Goal: Contribute content: Add original content to the website for others to see

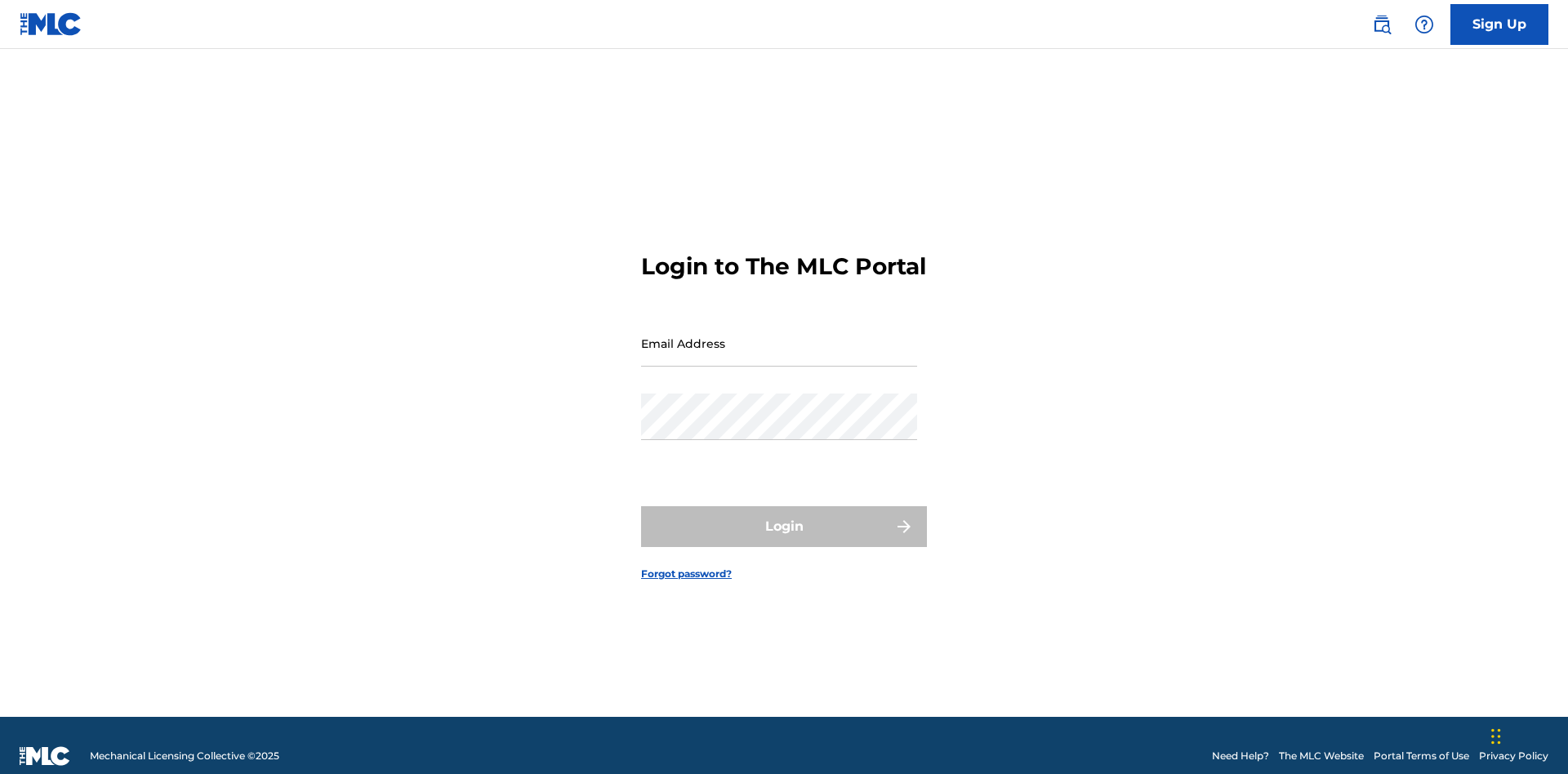
scroll to position [21, 0]
click at [779, 336] on input "Email Address" at bounding box center [779, 344] width 276 height 47
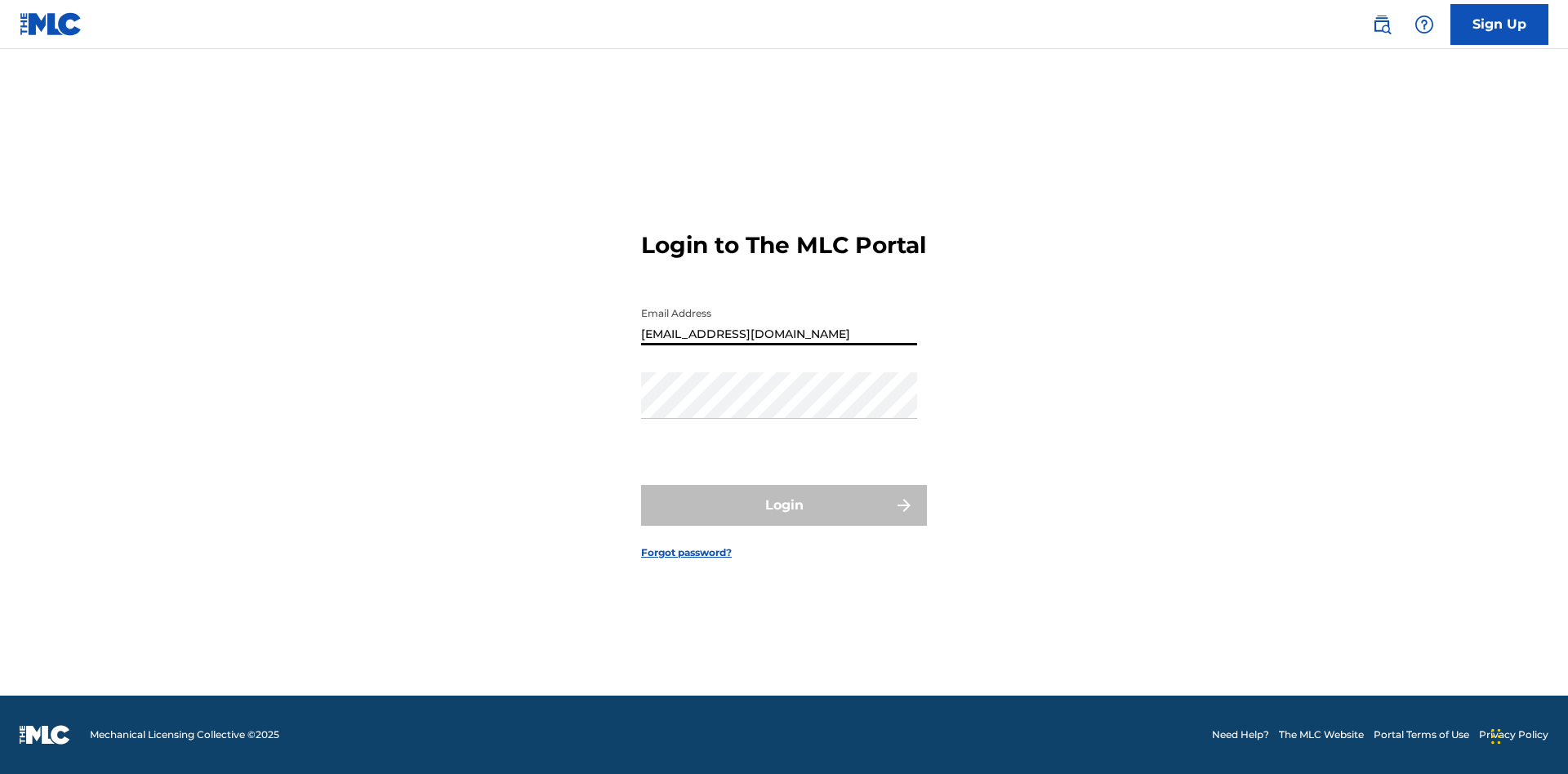
type input "[EMAIL_ADDRESS][DOMAIN_NAME]"
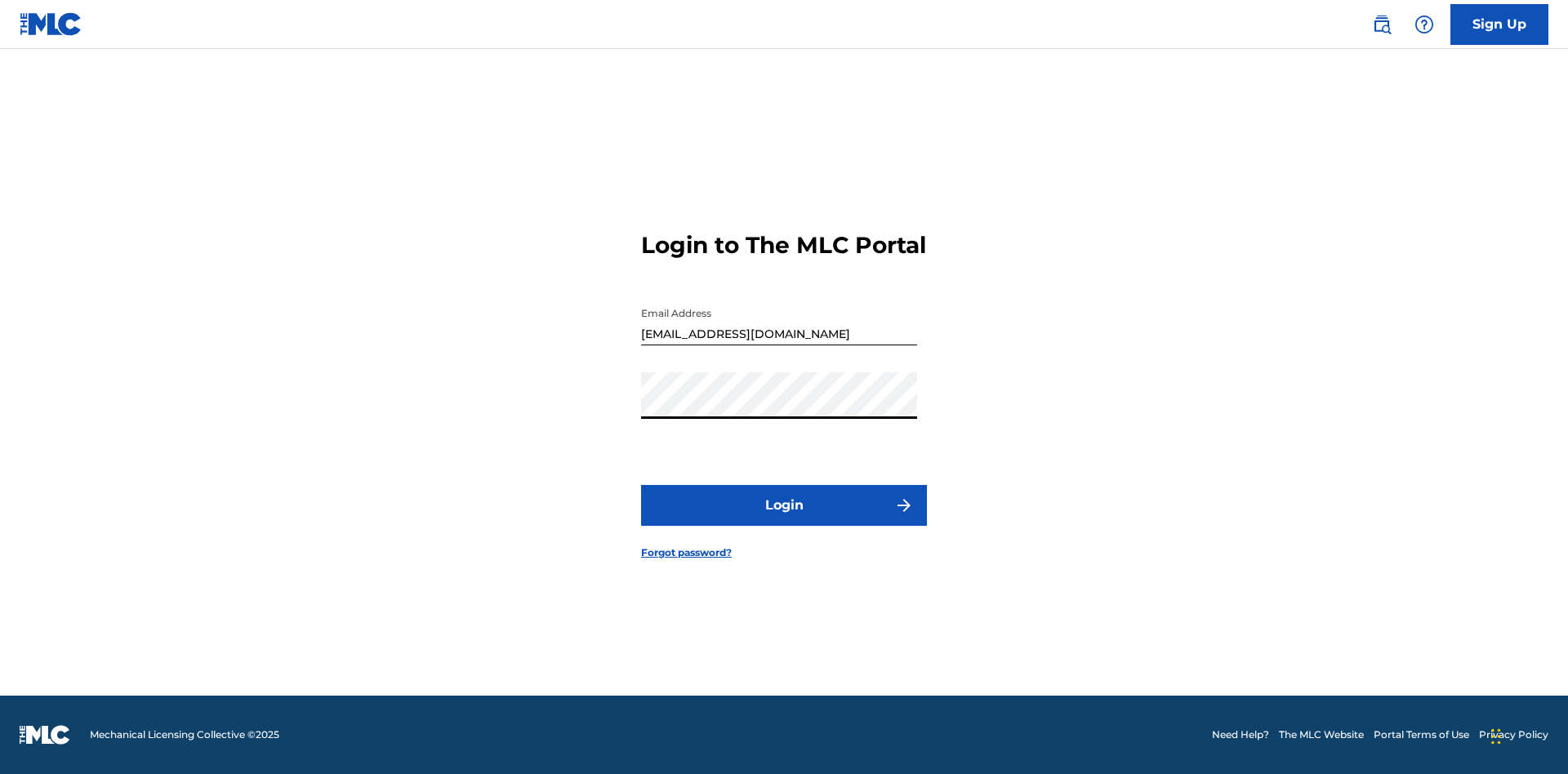
click at [784, 519] on button "Login" at bounding box center [783, 505] width 285 height 41
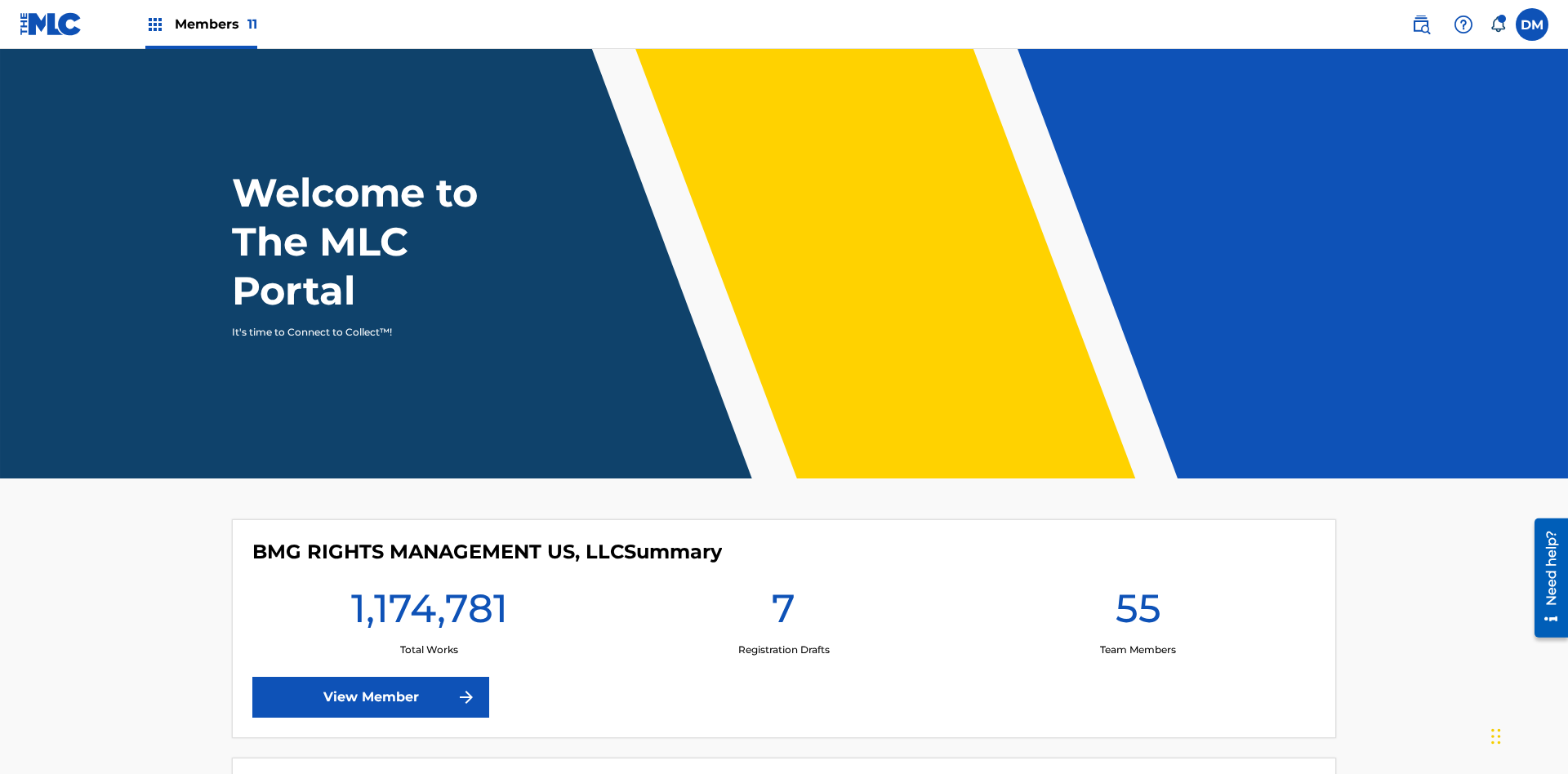
scroll to position [70, 0]
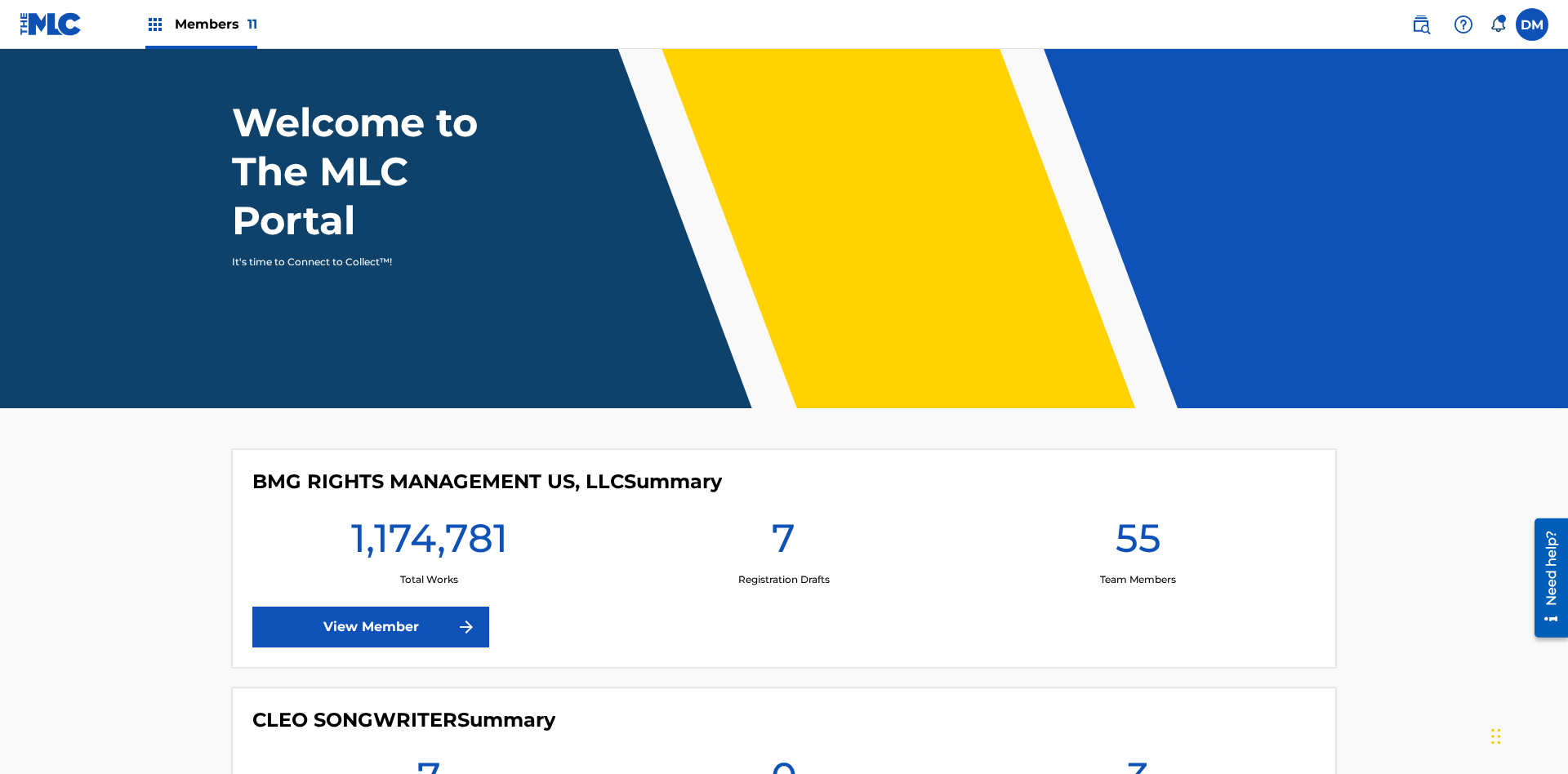
click at [201, 24] on span "Members 11" at bounding box center [216, 24] width 83 height 19
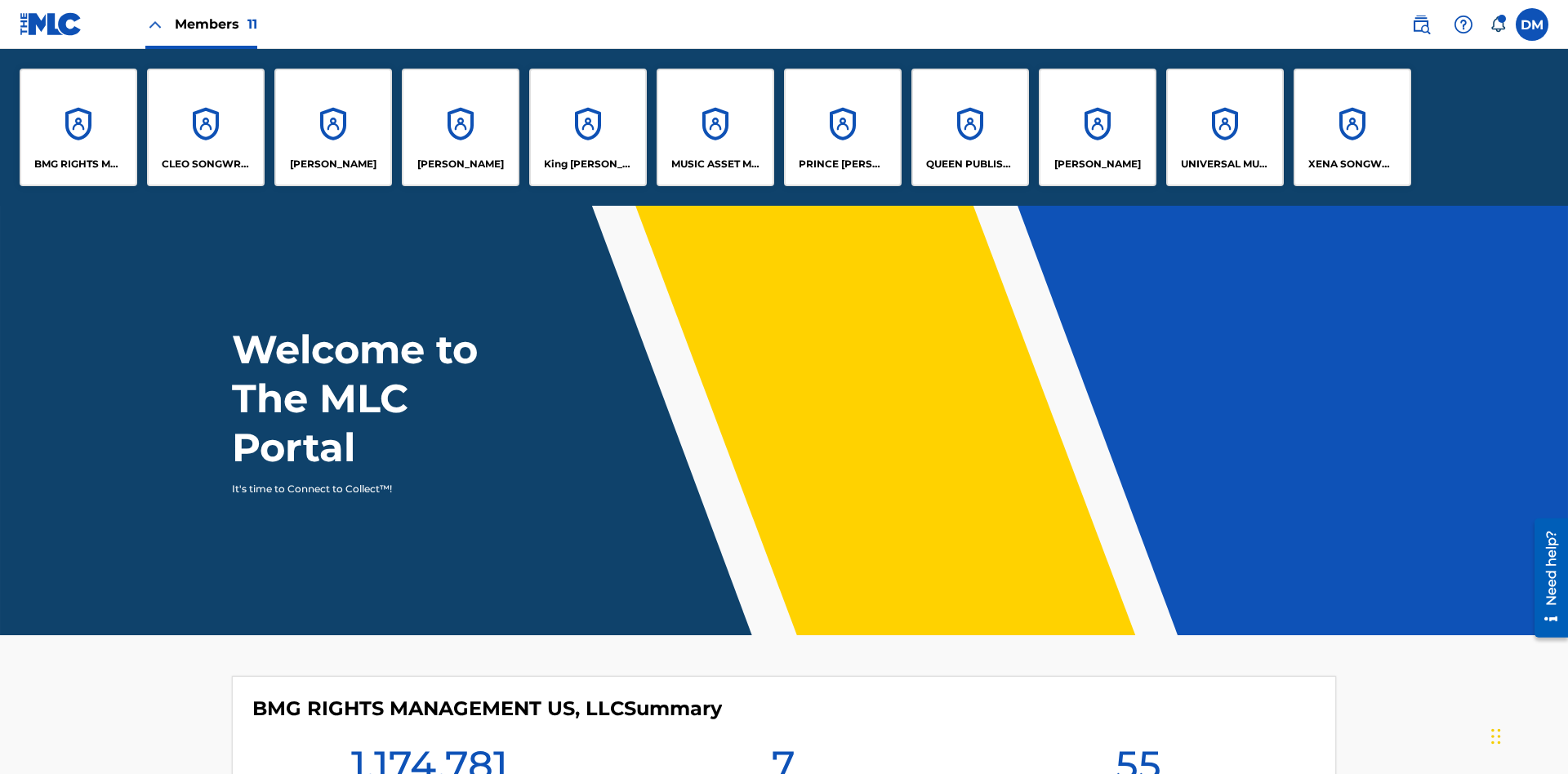
click at [1224, 165] on p "UNIVERSAL MUSIC PUB GROUP" at bounding box center [1225, 164] width 89 height 14
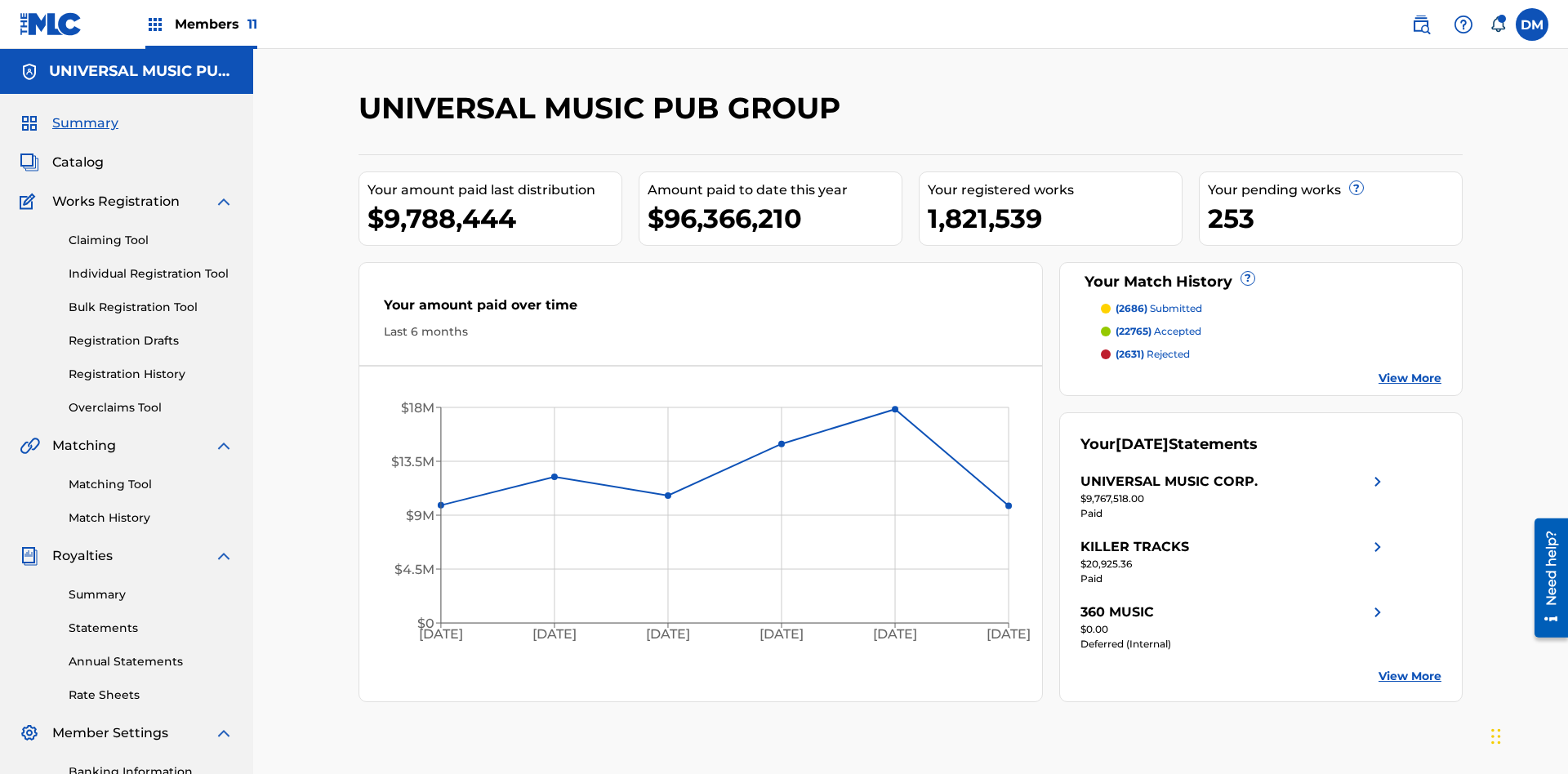
click at [151, 265] on link "Individual Registration Tool" at bounding box center [151, 274] width 165 height 17
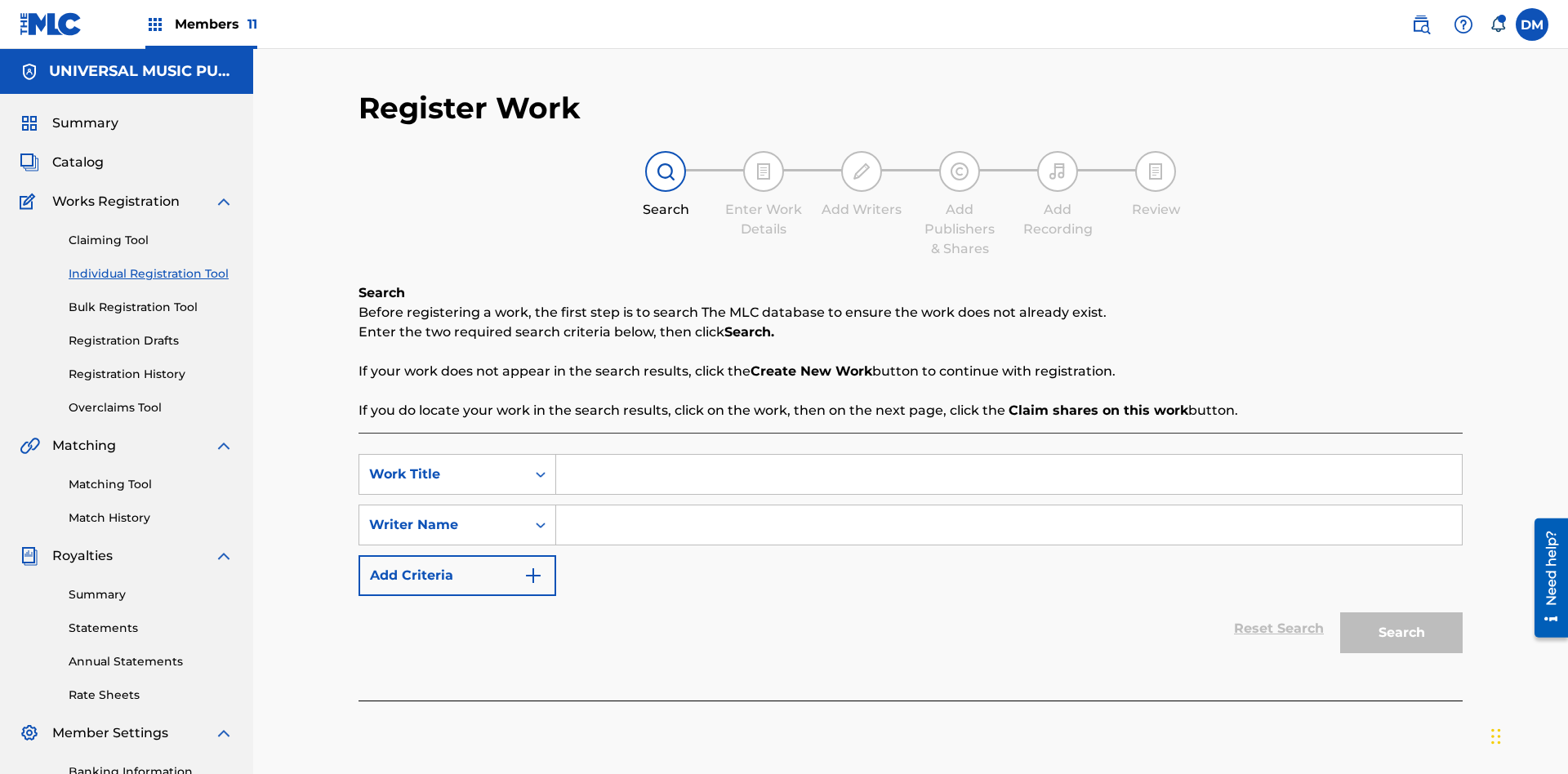
click at [1008, 455] on input "Search Form" at bounding box center [1009, 475] width 906 height 39
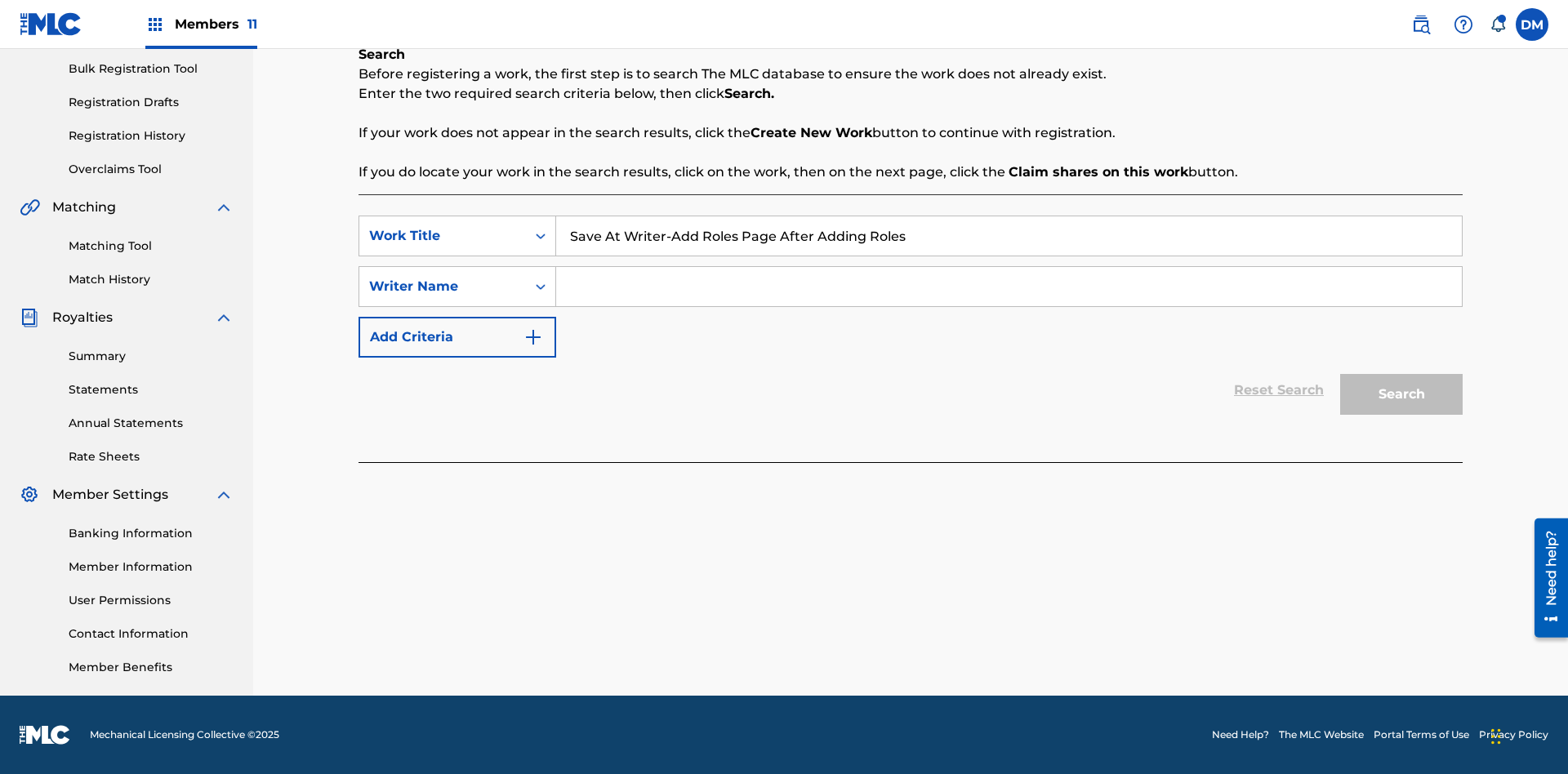
type input "Save At Writer-Add Roles Page After Adding Roles"
click at [1008, 286] on input "Search Form" at bounding box center [1009, 286] width 906 height 39
type input "QWERTYUIOP"
click at [1401, 395] on button "Search" at bounding box center [1401, 395] width 123 height 41
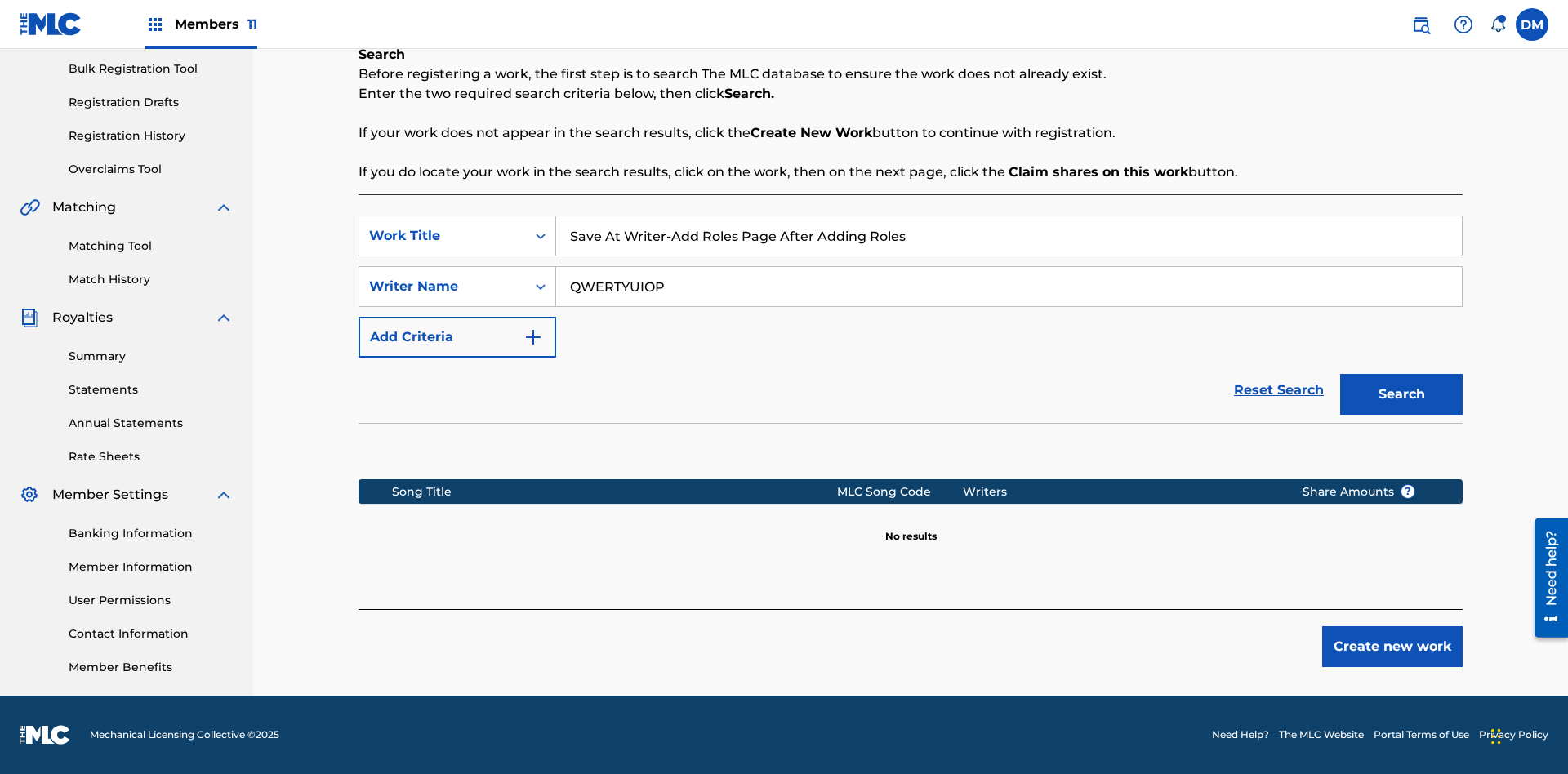
click at [1392, 647] on button "Create new work" at bounding box center [1392, 647] width 141 height 41
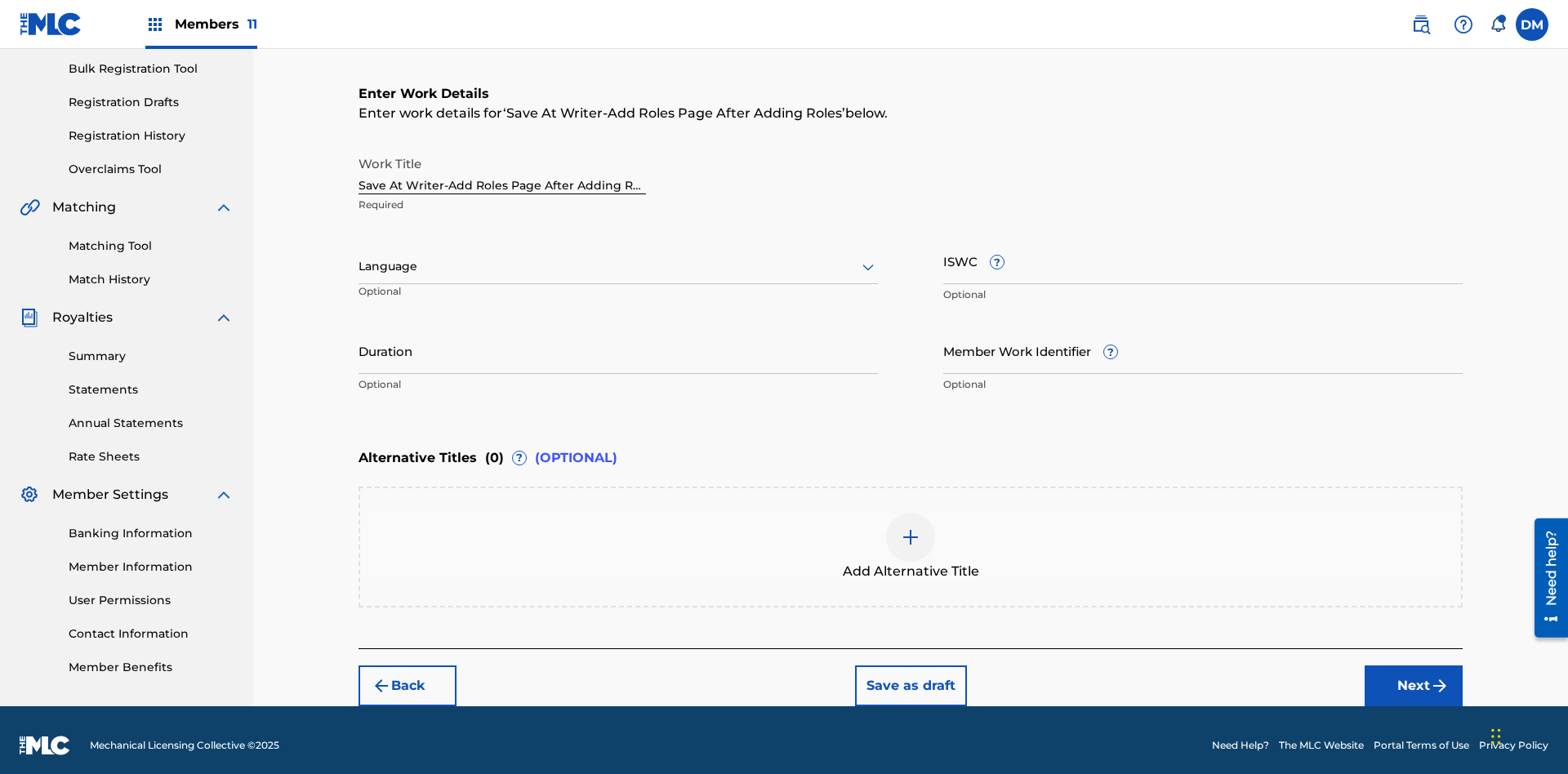
click at [618, 340] on input "Duration" at bounding box center [618, 350] width 519 height 47
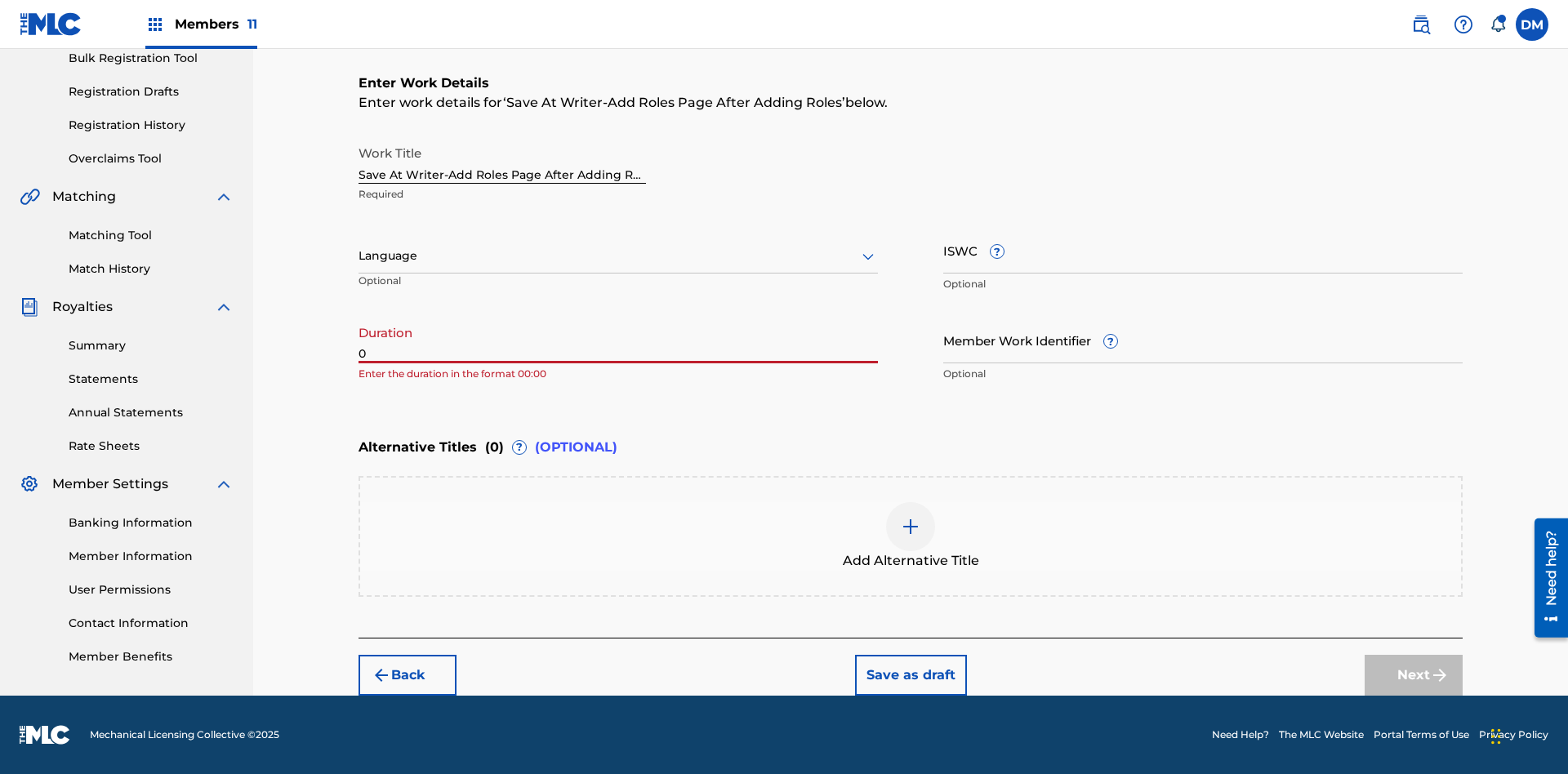
click at [618, 340] on input "0" at bounding box center [618, 340] width 519 height 47
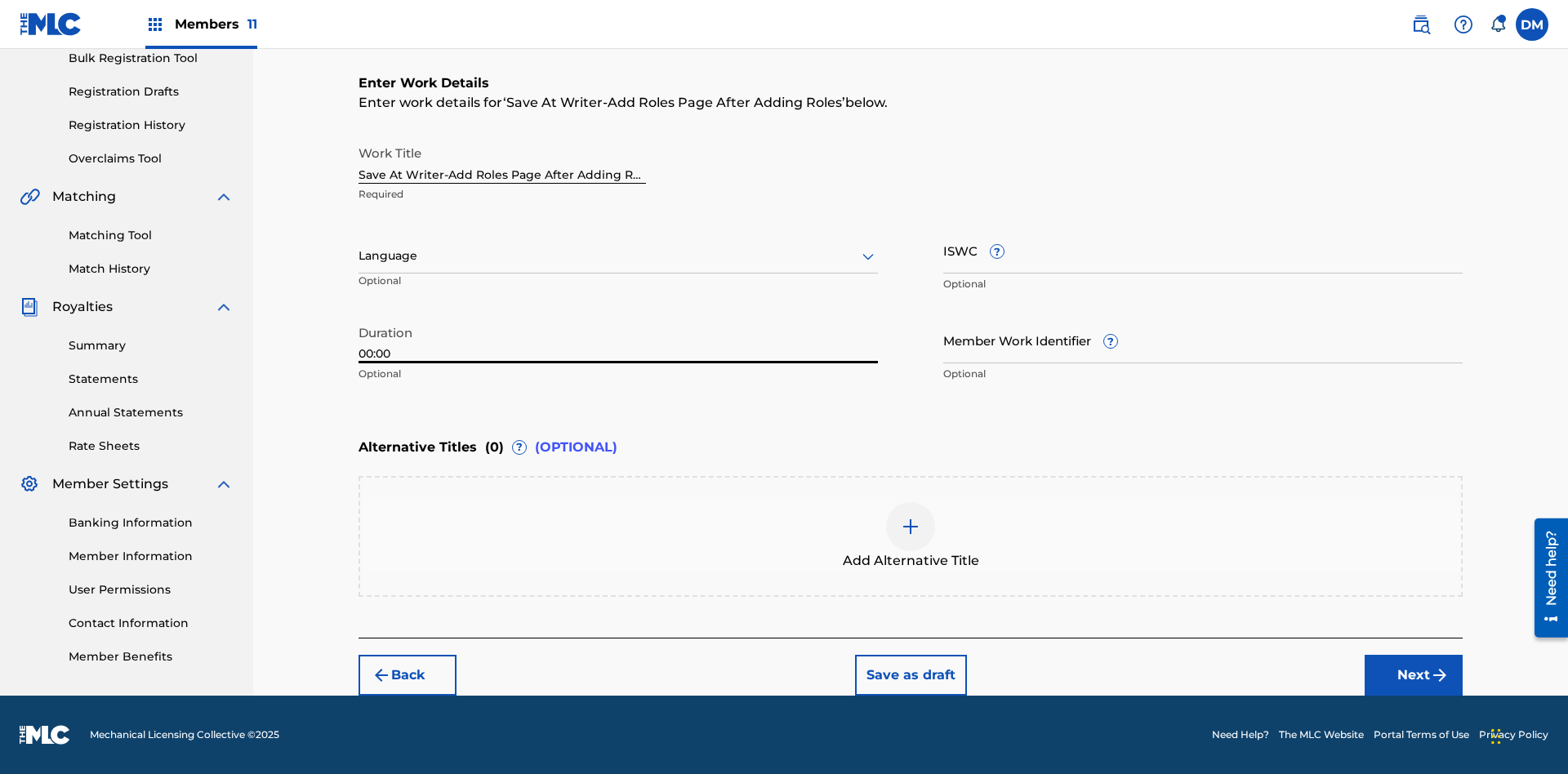
type input "00:00"
click at [868, 257] on icon at bounding box center [868, 256] width 20 height 20
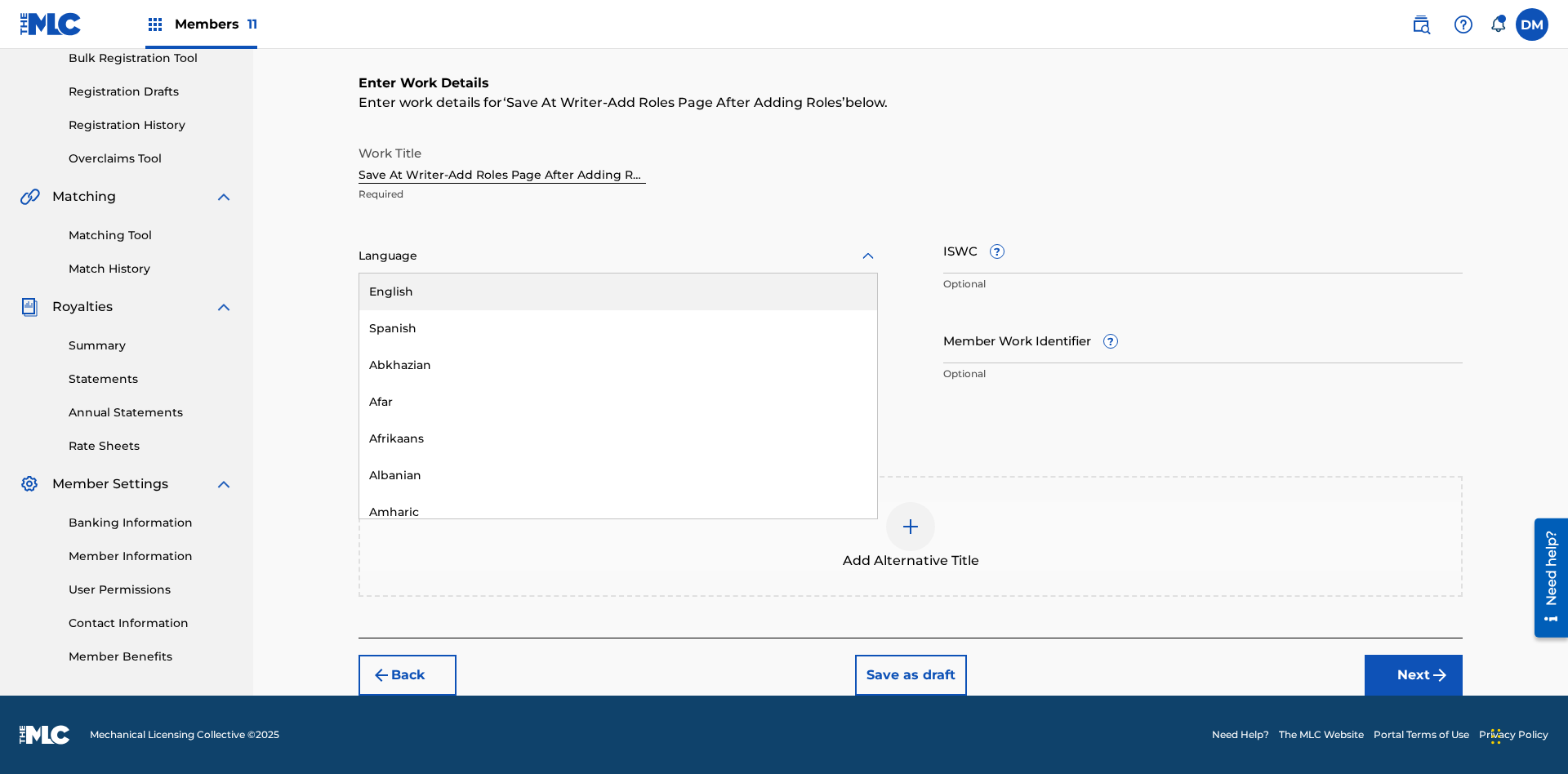
click at [618, 401] on div "Afar" at bounding box center [619, 401] width 518 height 37
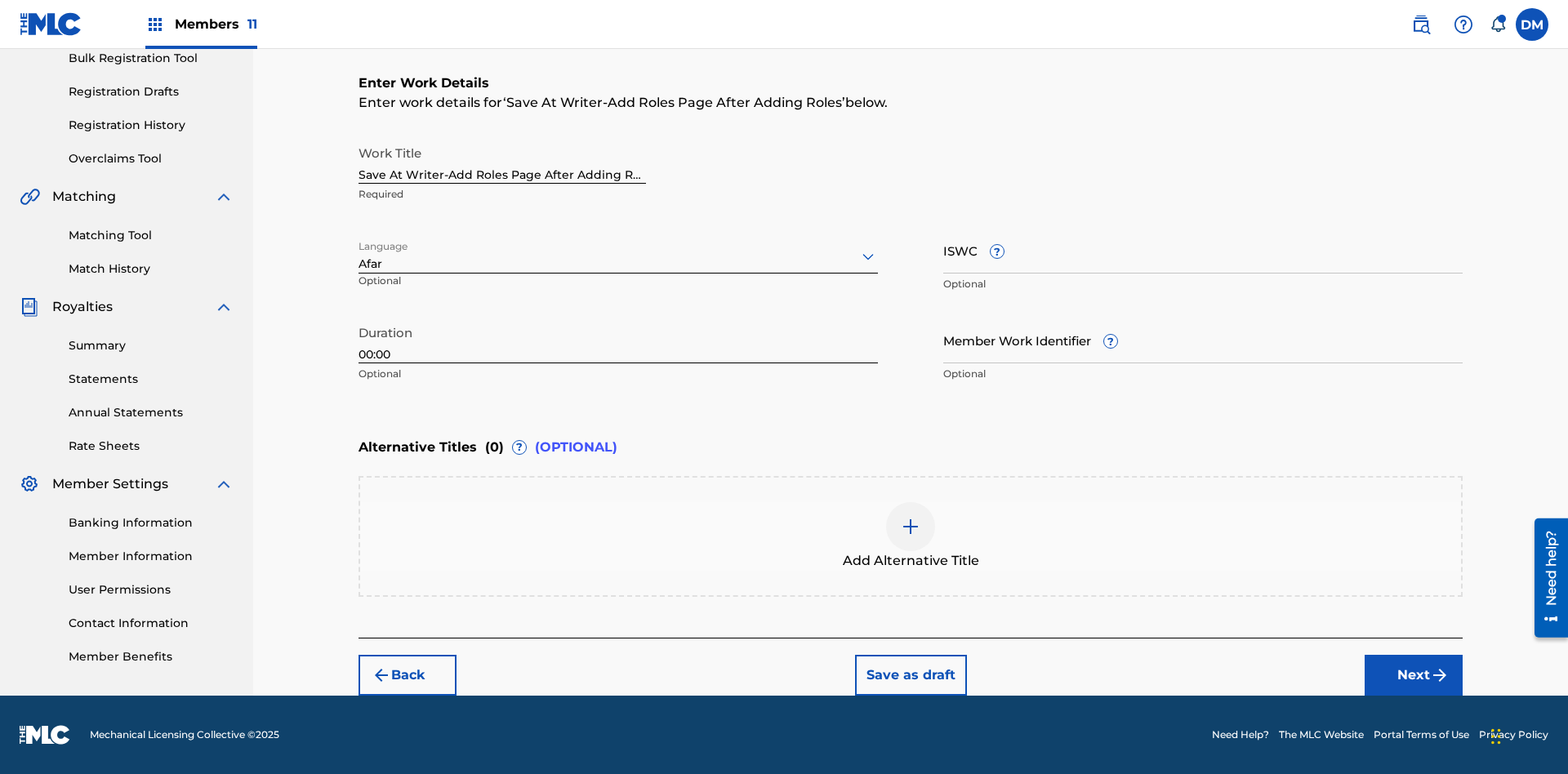
click at [1202, 340] on input "Member Work Identifier ?" at bounding box center [1202, 340] width 519 height 47
type input "[PHONE_NUMBER]"
click at [1202, 250] on input "ISWC ?" at bounding box center [1202, 250] width 519 height 47
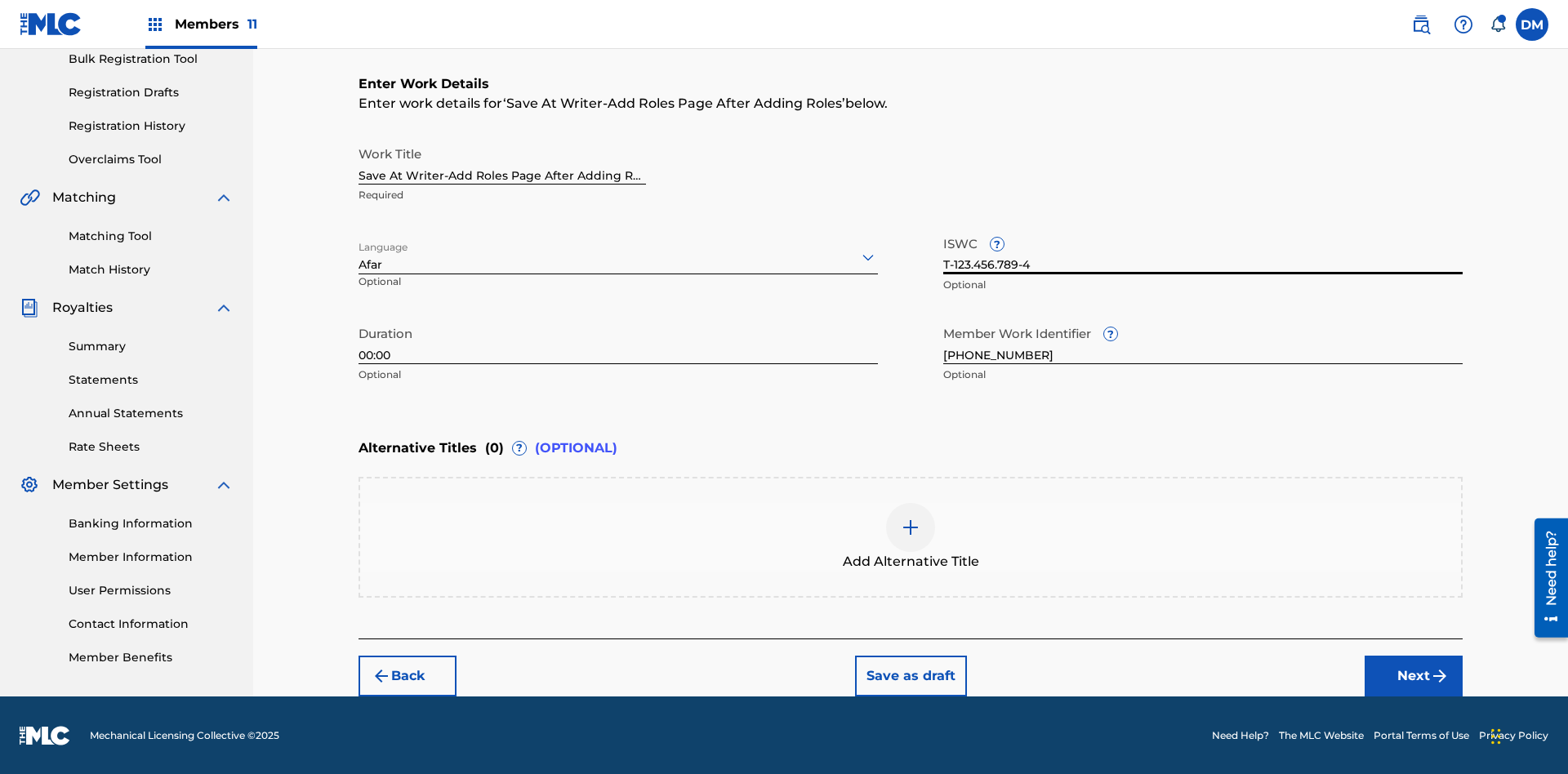
type input "T-123.456.789-4"
click at [910, 536] on img at bounding box center [910, 528] width 20 height 20
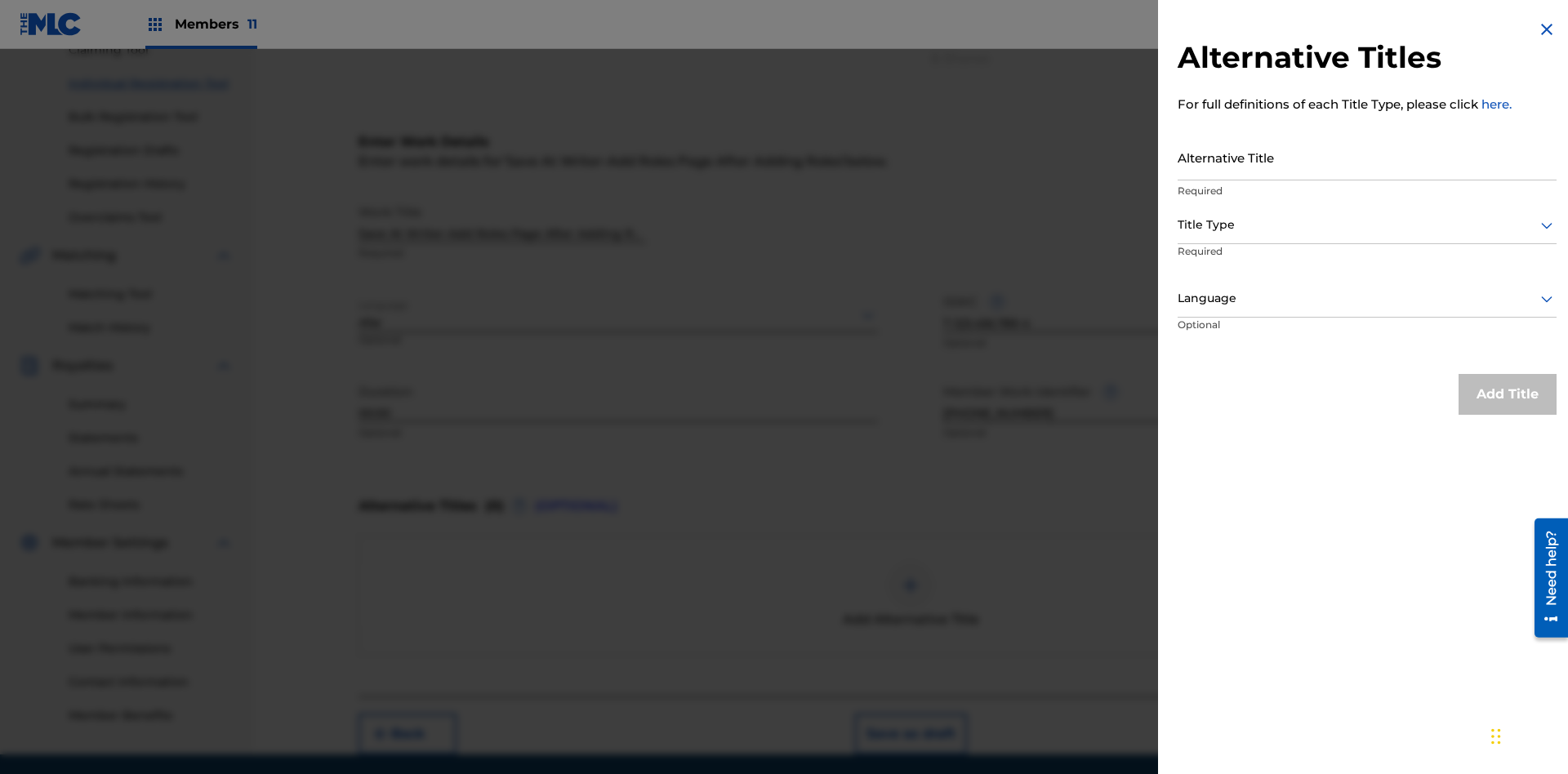
click at [1367, 157] on input "Alternative Title" at bounding box center [1367, 157] width 379 height 47
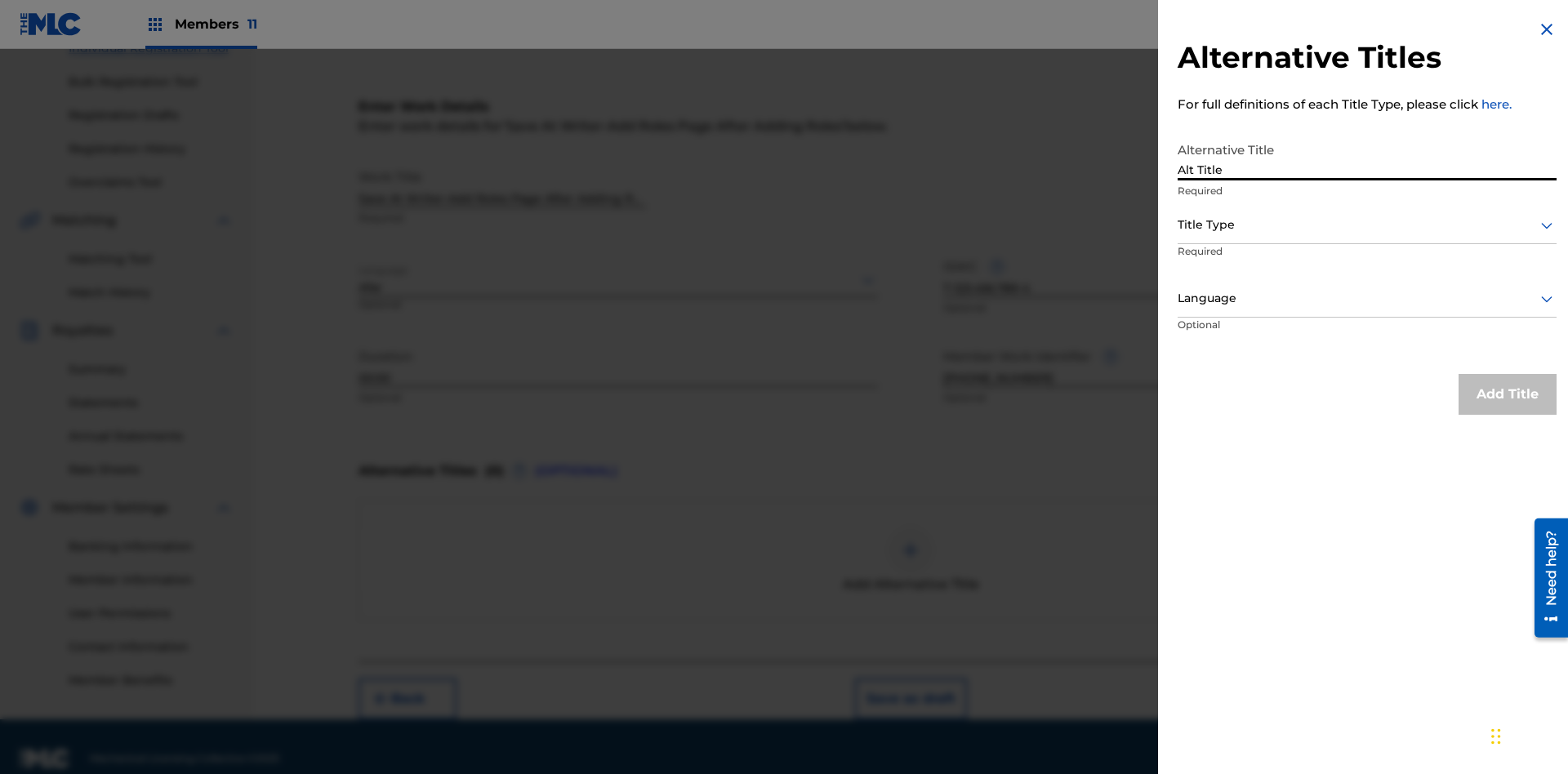
type input "Alt Title"
click at [1367, 225] on div at bounding box center [1367, 225] width 379 height 20
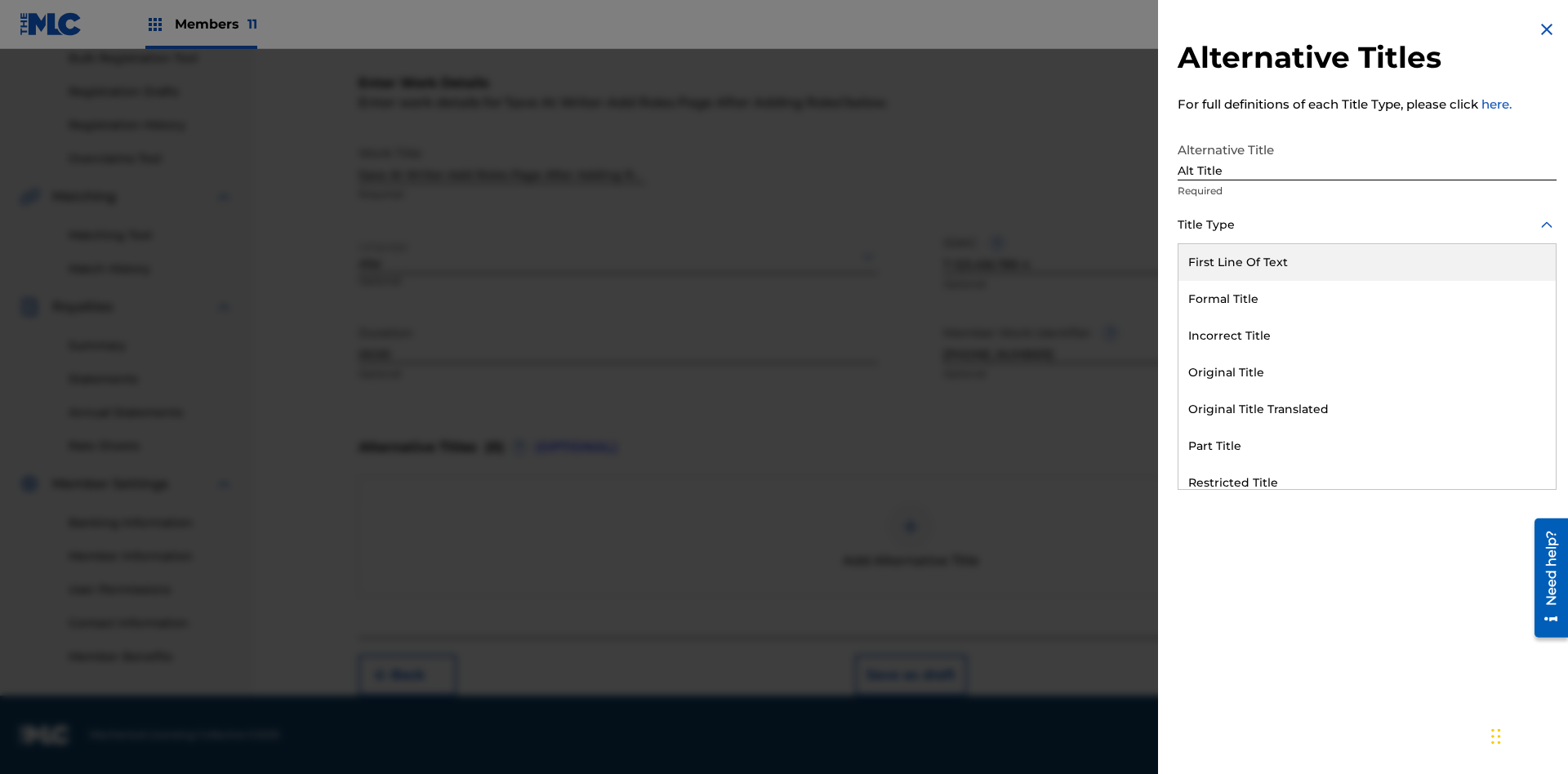
click at [1367, 373] on div "Original Title" at bounding box center [1367, 373] width 378 height 37
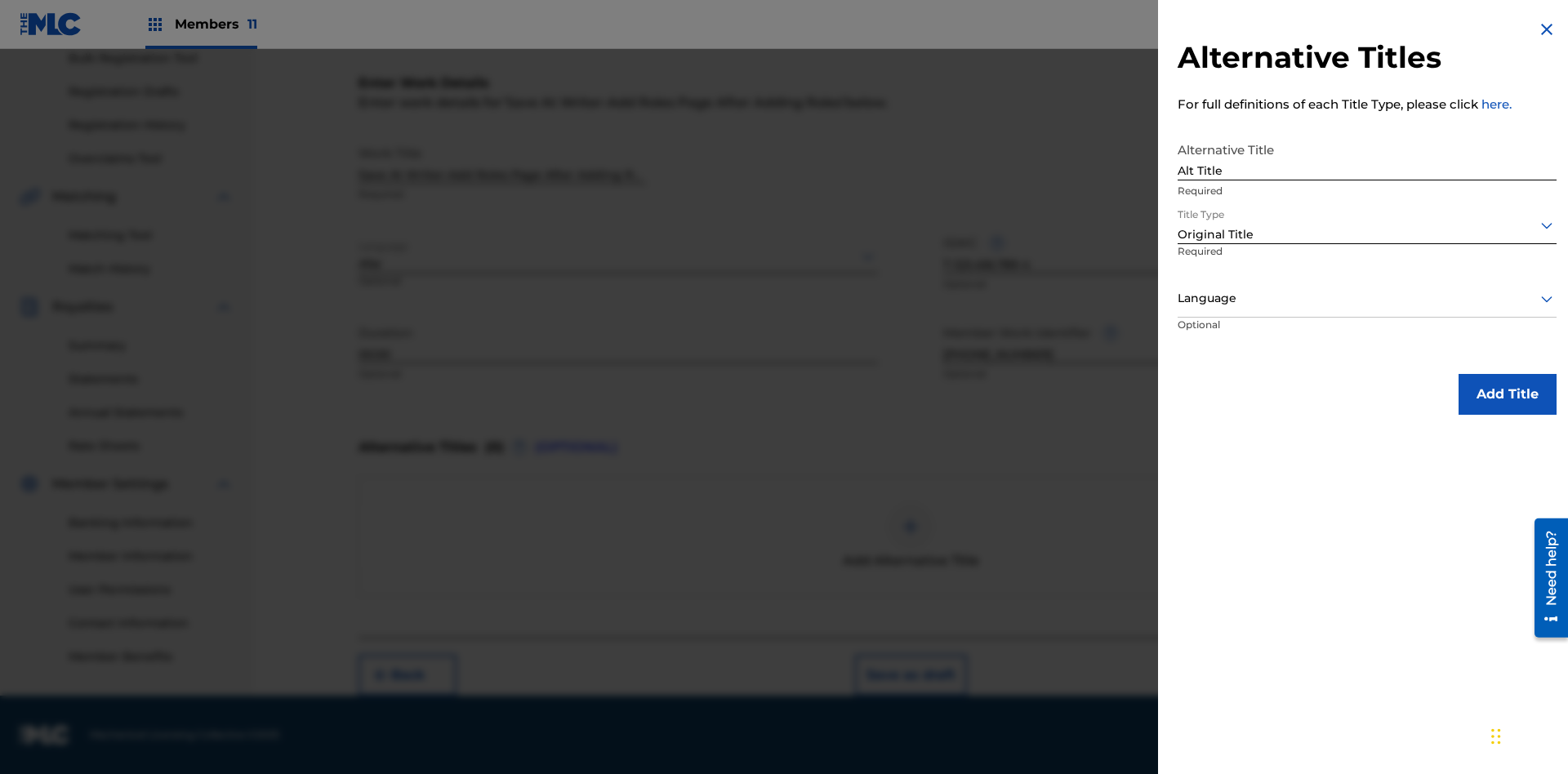
click at [1367, 298] on div at bounding box center [1367, 298] width 379 height 20
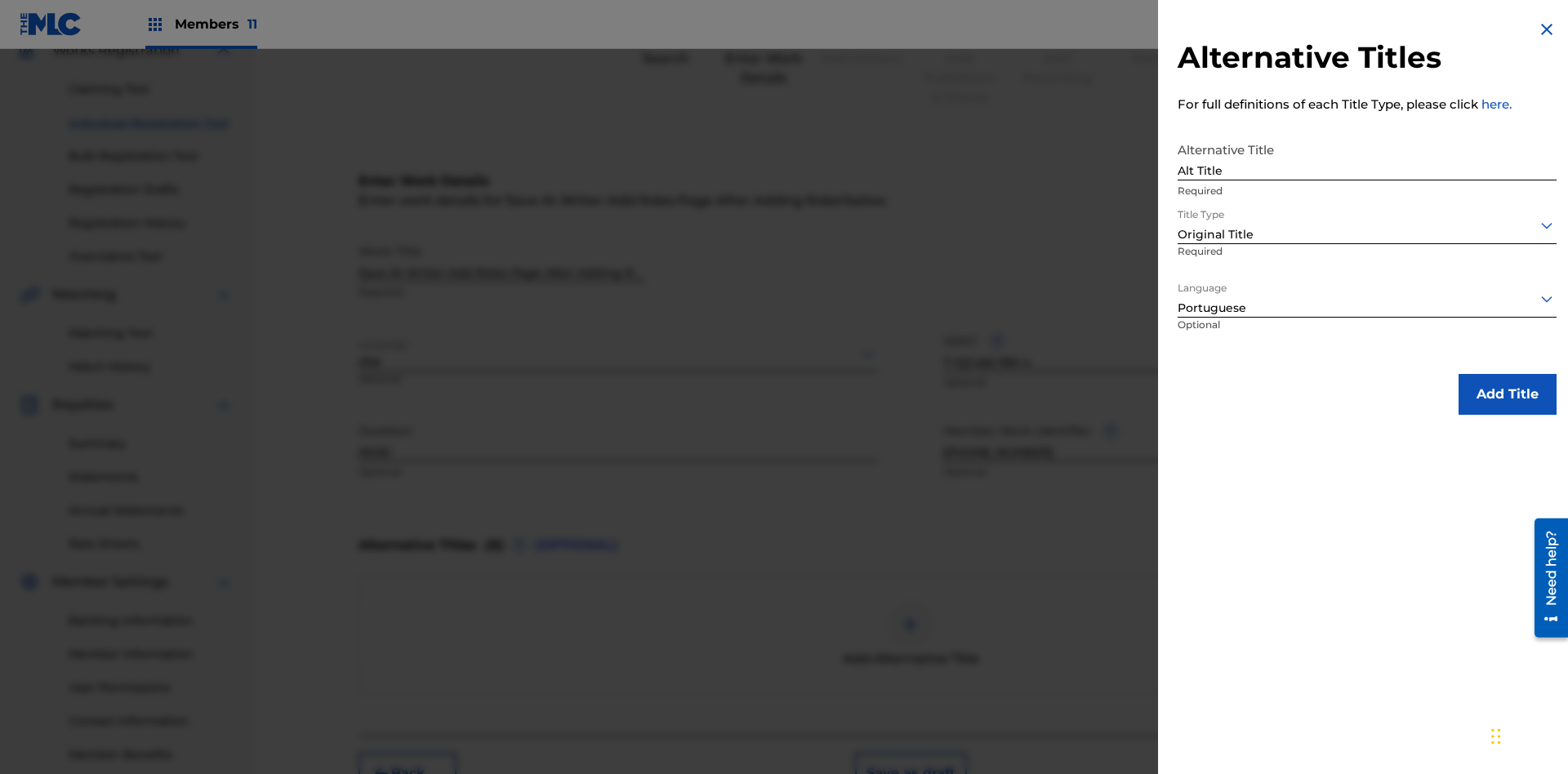
click at [1507, 394] on button "Add Title" at bounding box center [1507, 395] width 98 height 41
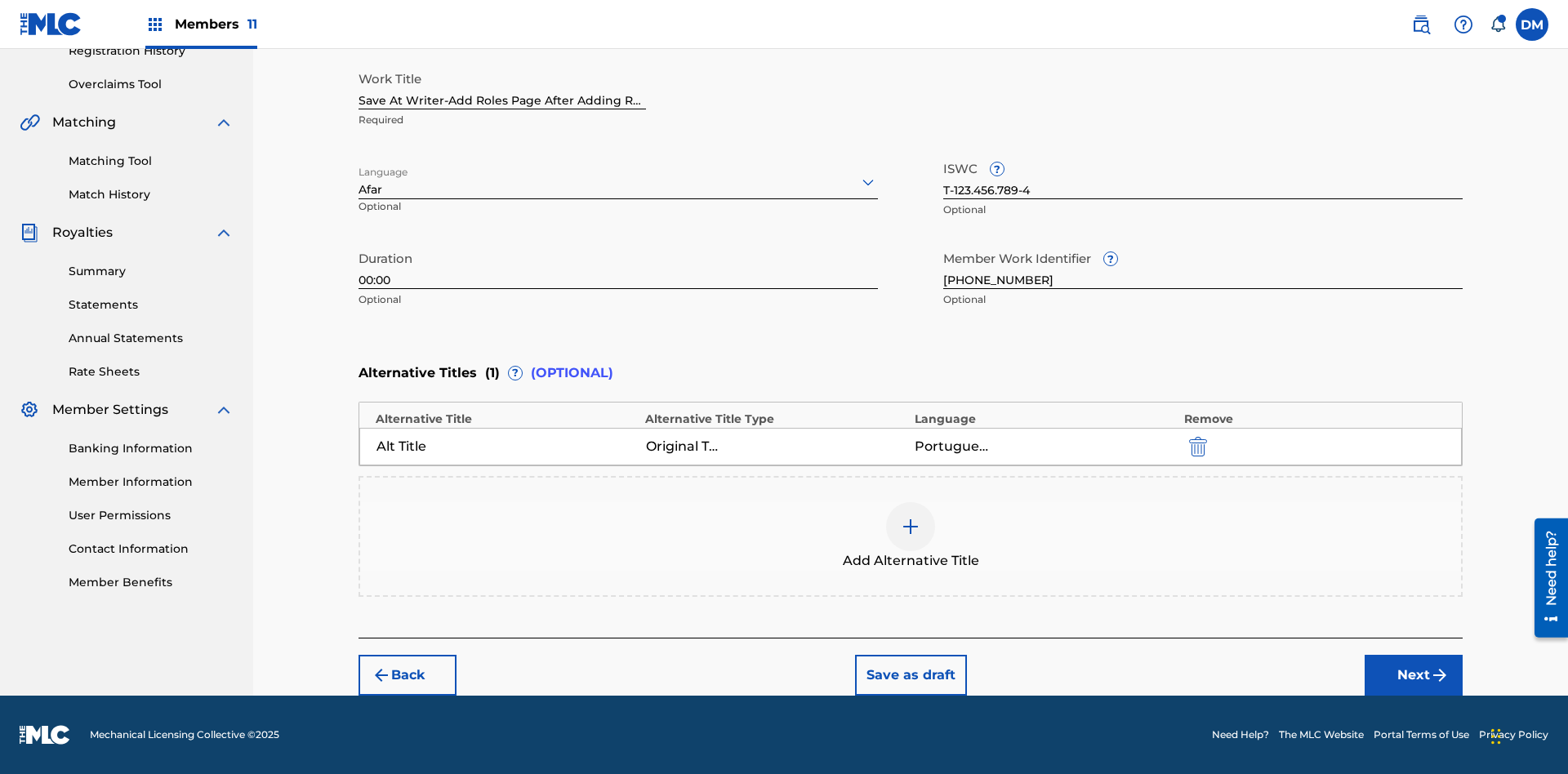
click at [1414, 675] on button "Next" at bounding box center [1413, 675] width 98 height 41
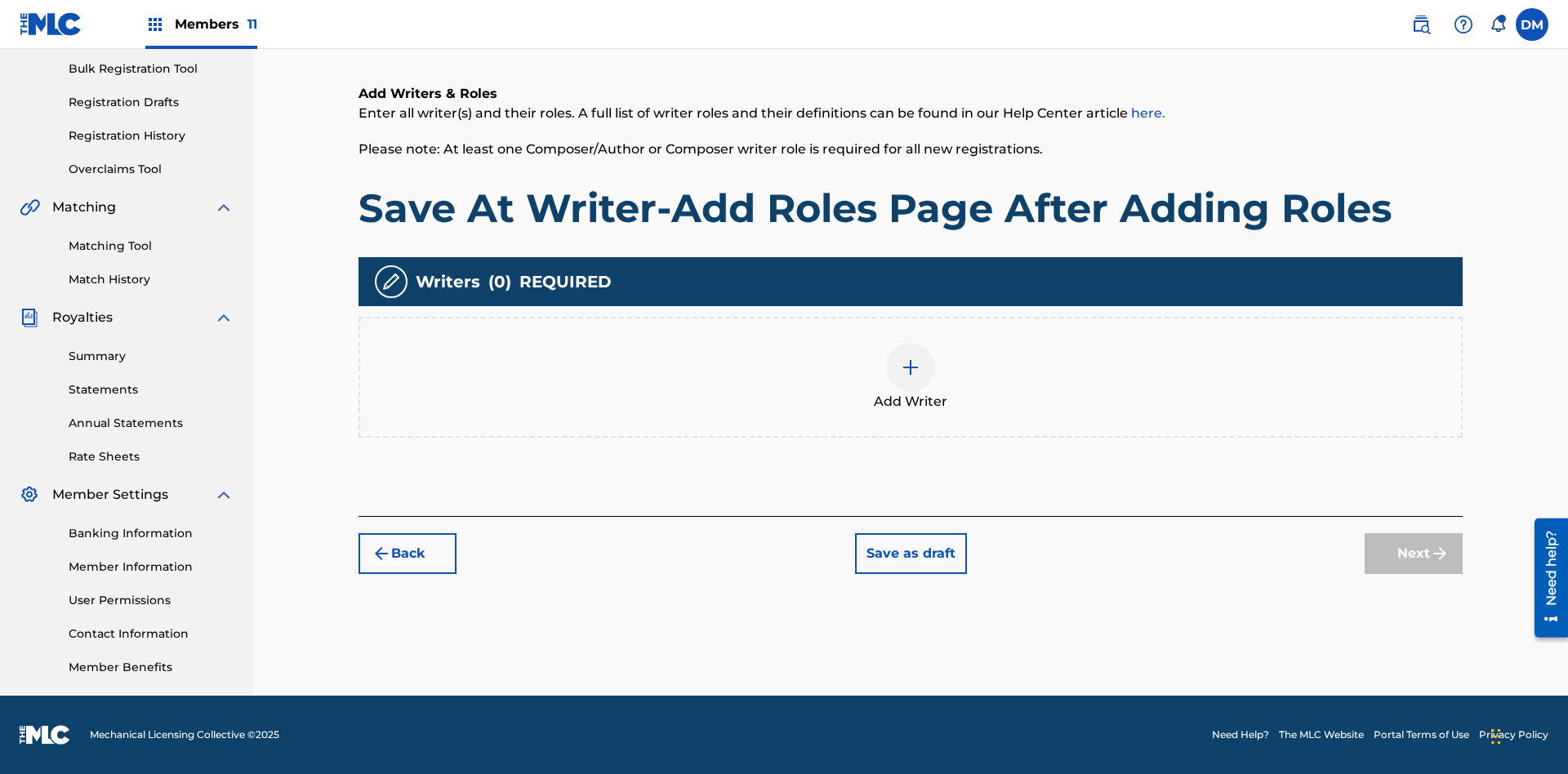
click at [910, 377] on img at bounding box center [910, 367] width 20 height 20
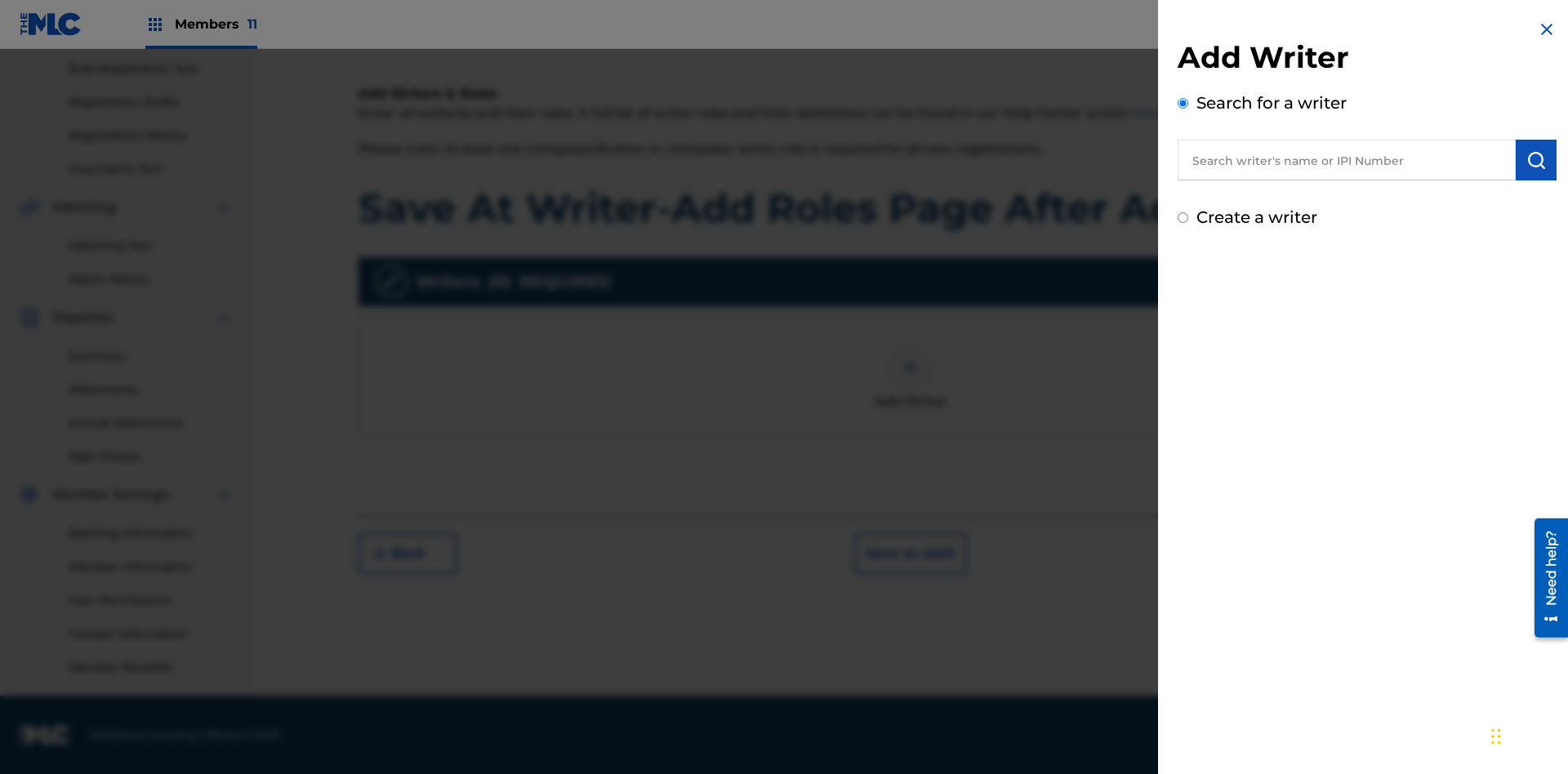
click at [1346, 160] on input "text" at bounding box center [1346, 160] width 338 height 41
type input "[PERSON_NAME]"
click at [1536, 160] on img "submit" at bounding box center [1536, 159] width 20 height 20
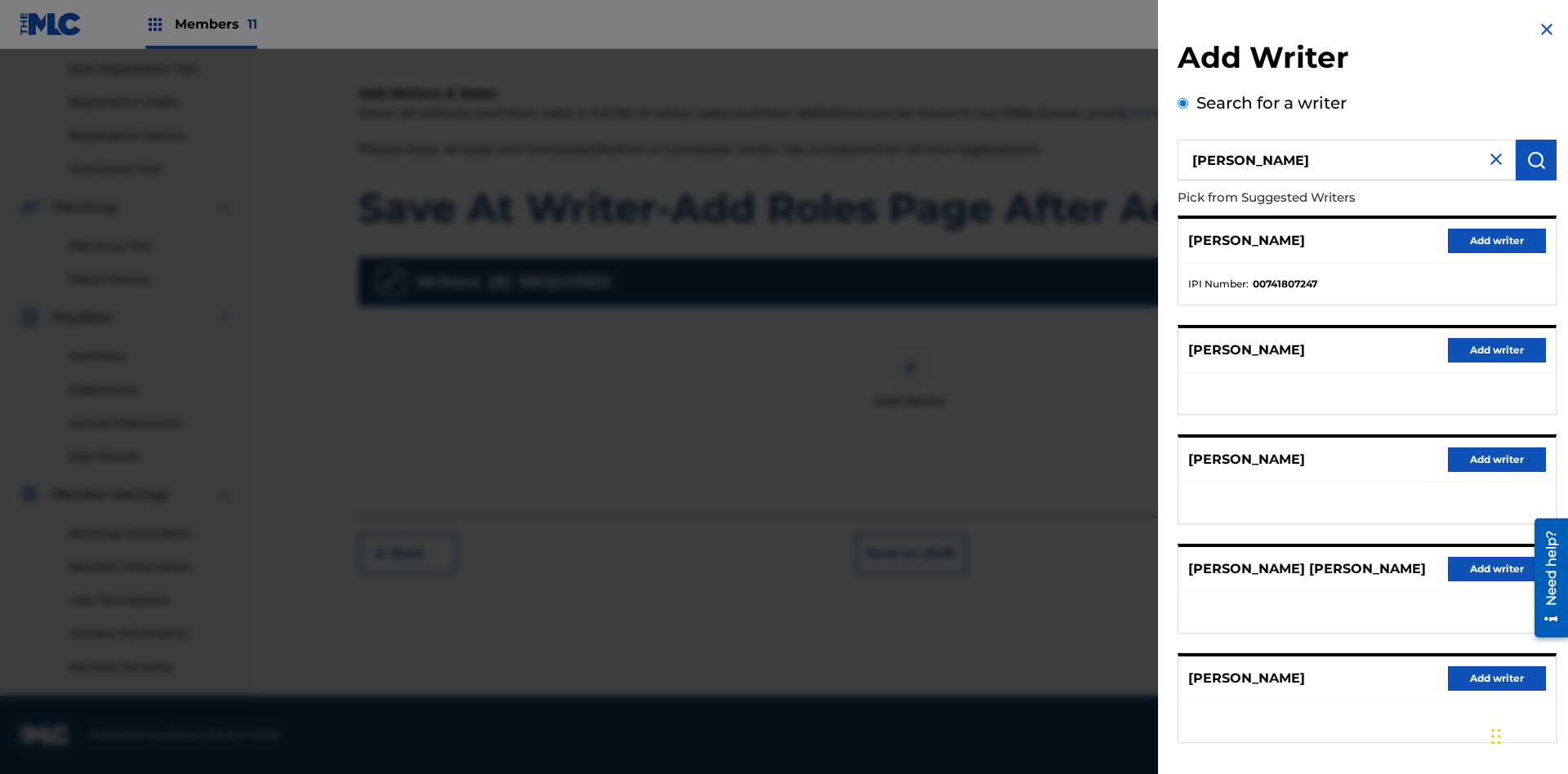
click at [1496, 240] on button "Add writer" at bounding box center [1496, 240] width 98 height 25
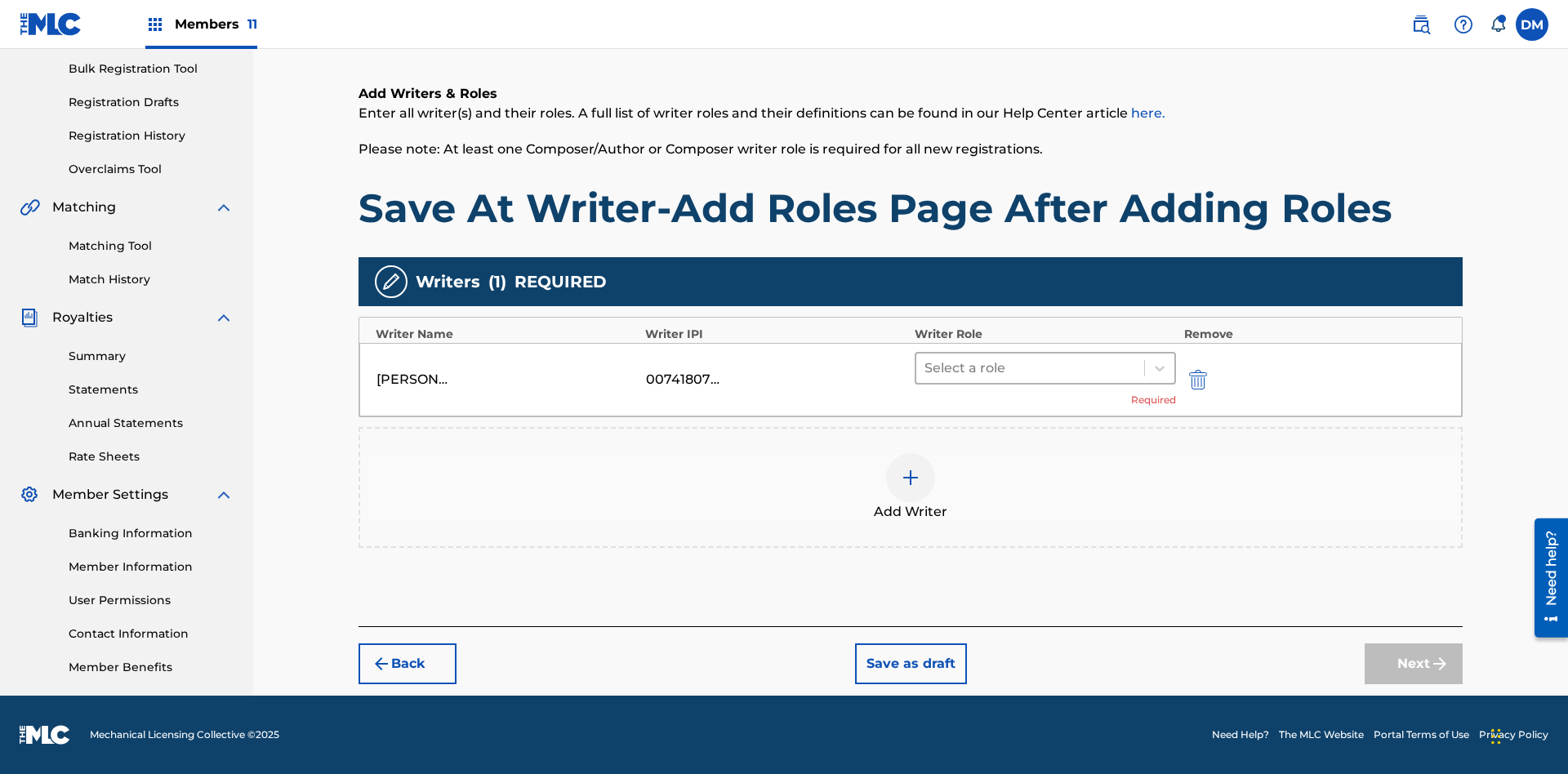
click at [926, 367] on input "text" at bounding box center [926, 368] width 3 height 20
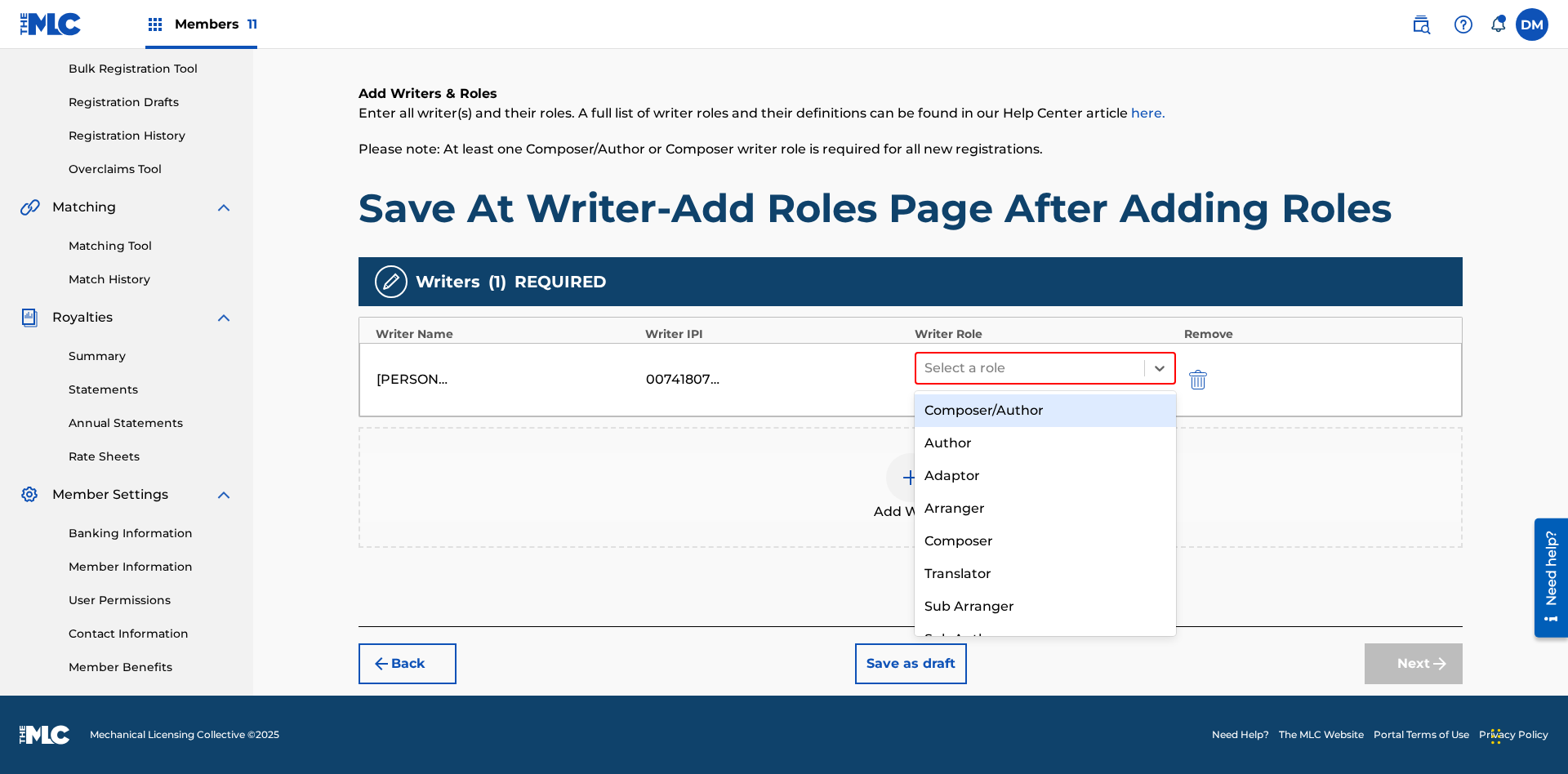
click at [1045, 540] on div "Composer" at bounding box center [1045, 541] width 262 height 32
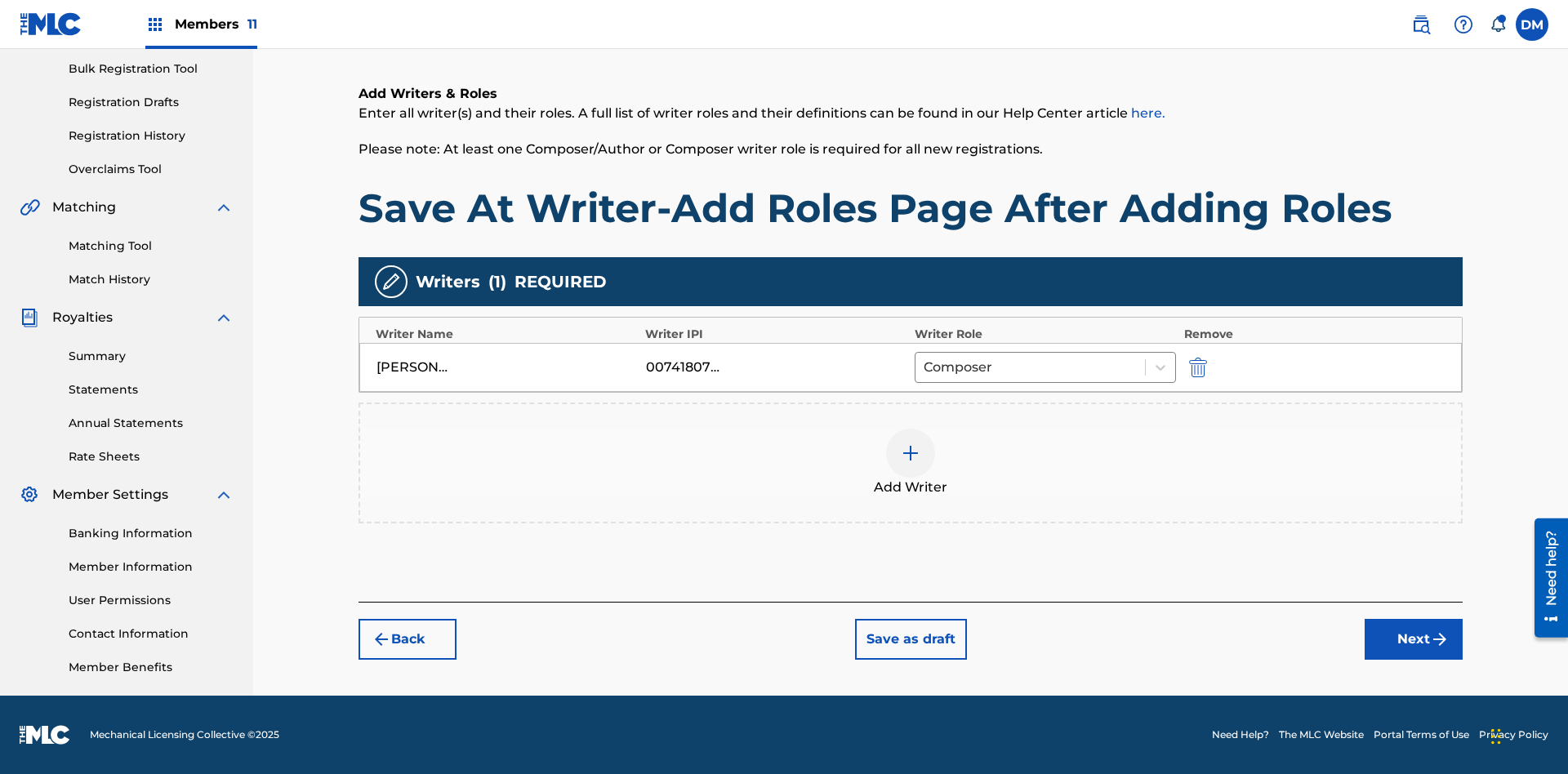
click at [909, 639] on button "Save as draft" at bounding box center [910, 639] width 112 height 41
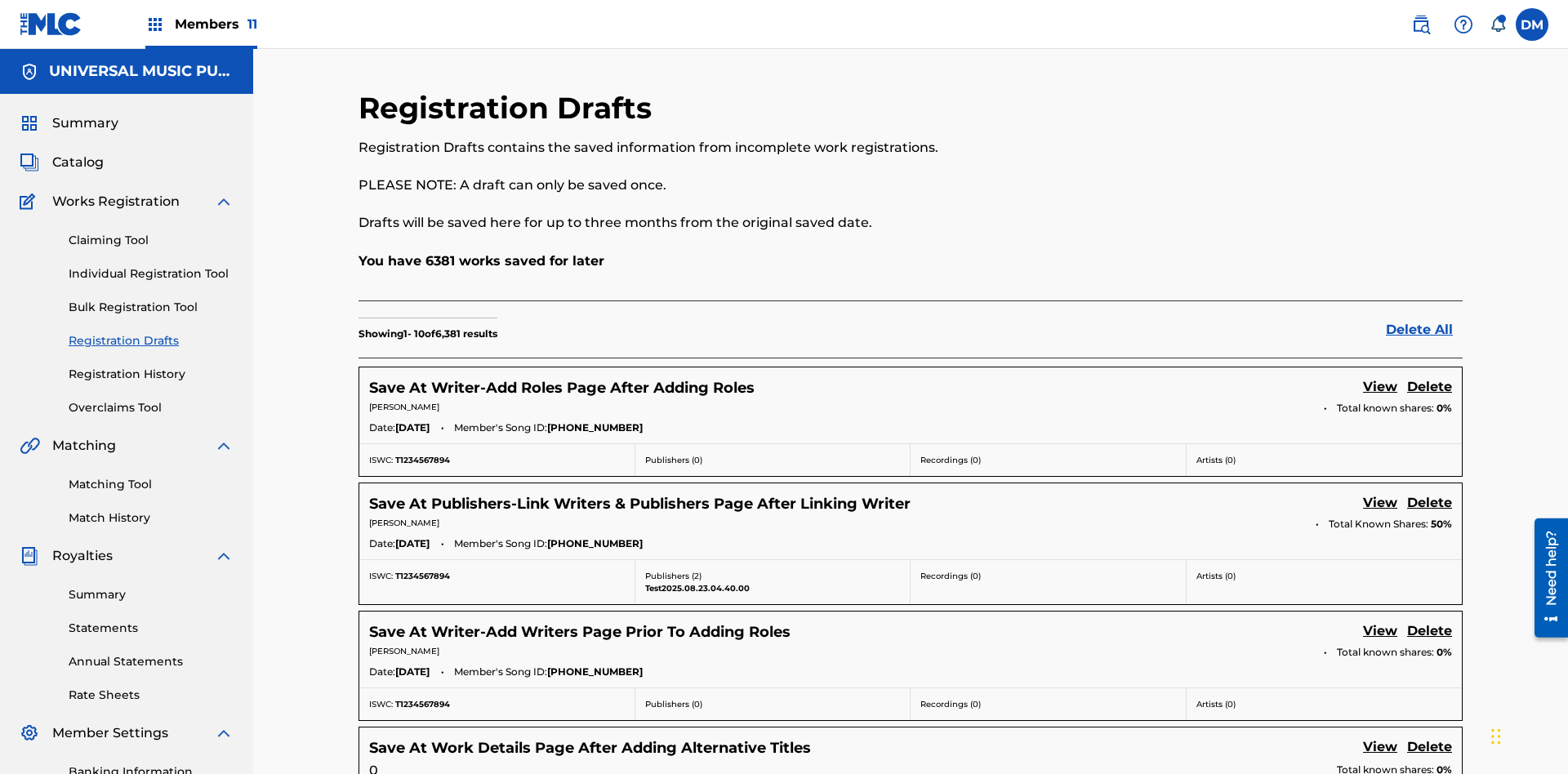
scroll to position [280, 0]
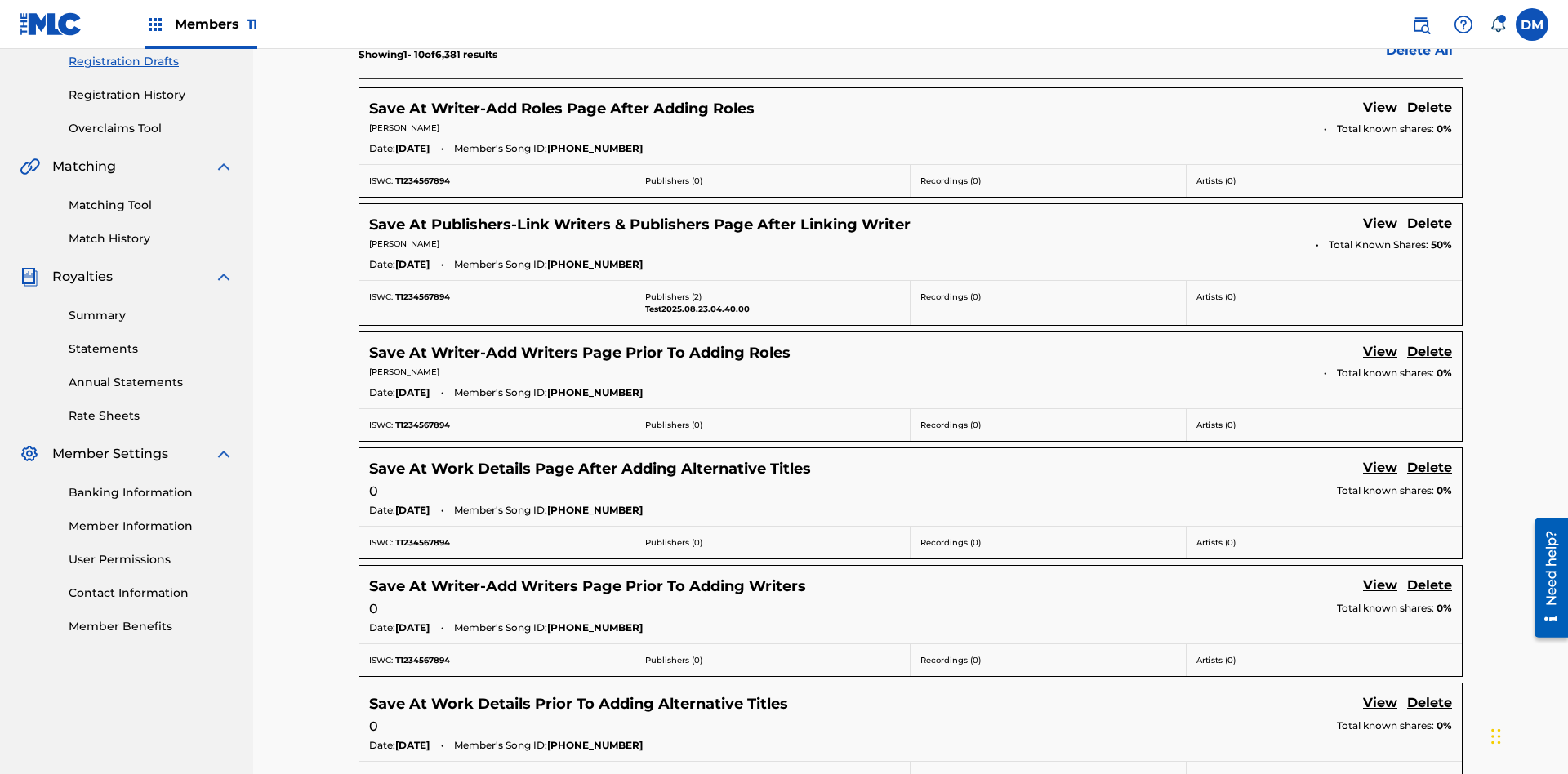
click at [1380, 108] on link "View" at bounding box center [1380, 109] width 34 height 22
